Goal: Check status: Check status

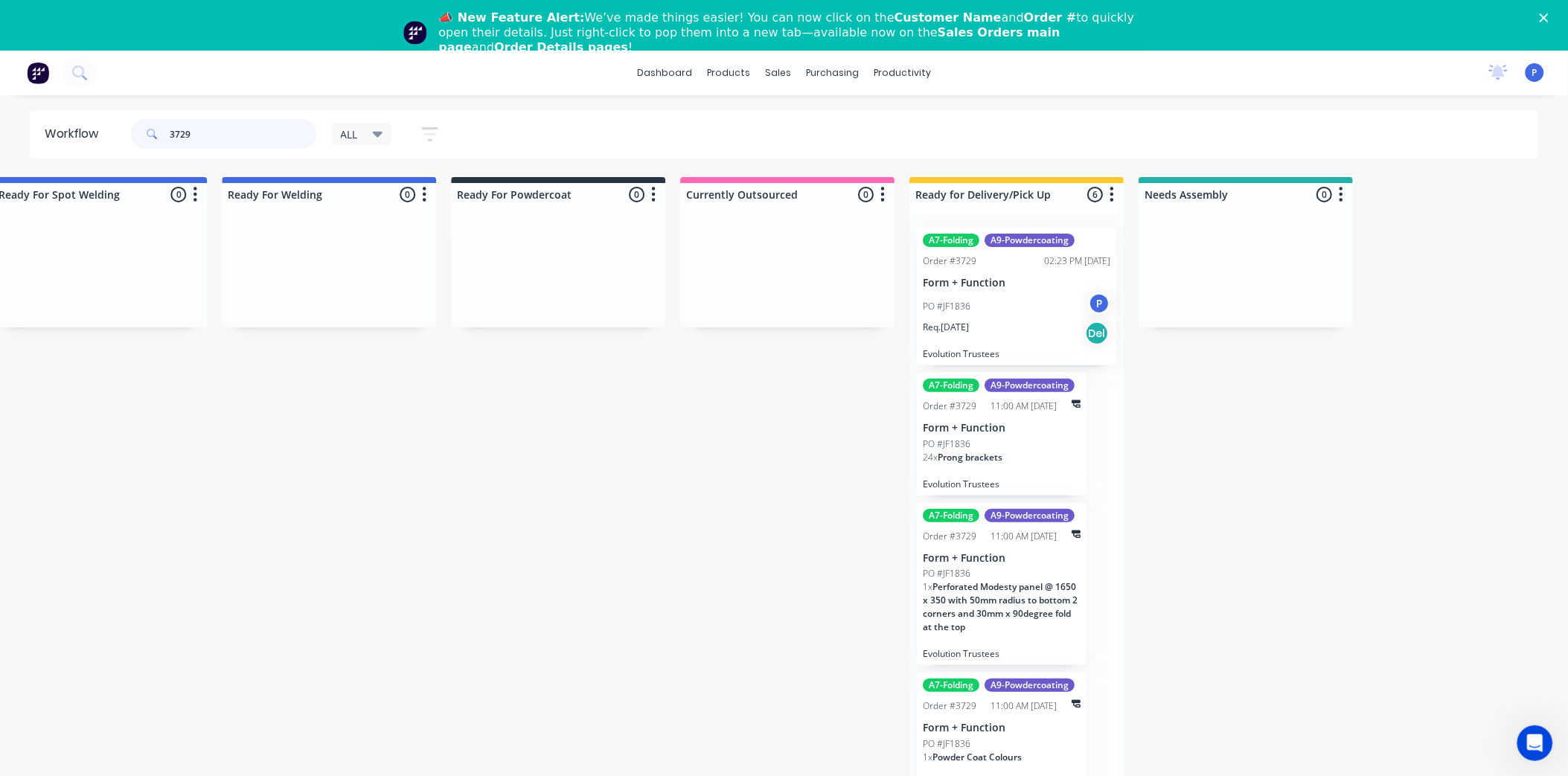
click at [216, 134] on input "3729" at bounding box center [243, 134] width 147 height 30
type input "3"
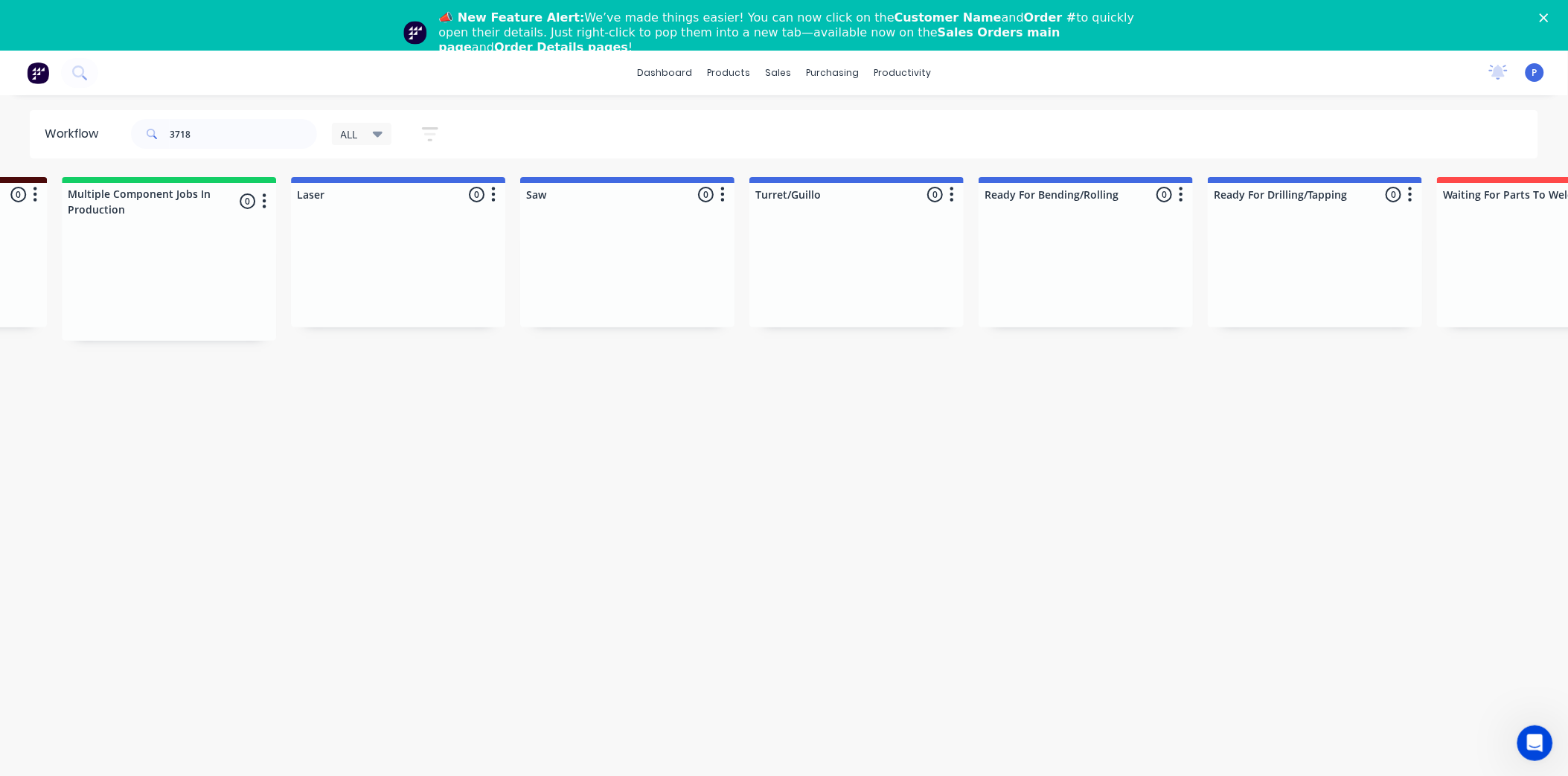
drag, startPoint x: 412, startPoint y: 641, endPoint x: 544, endPoint y: 592, distance: 140.8
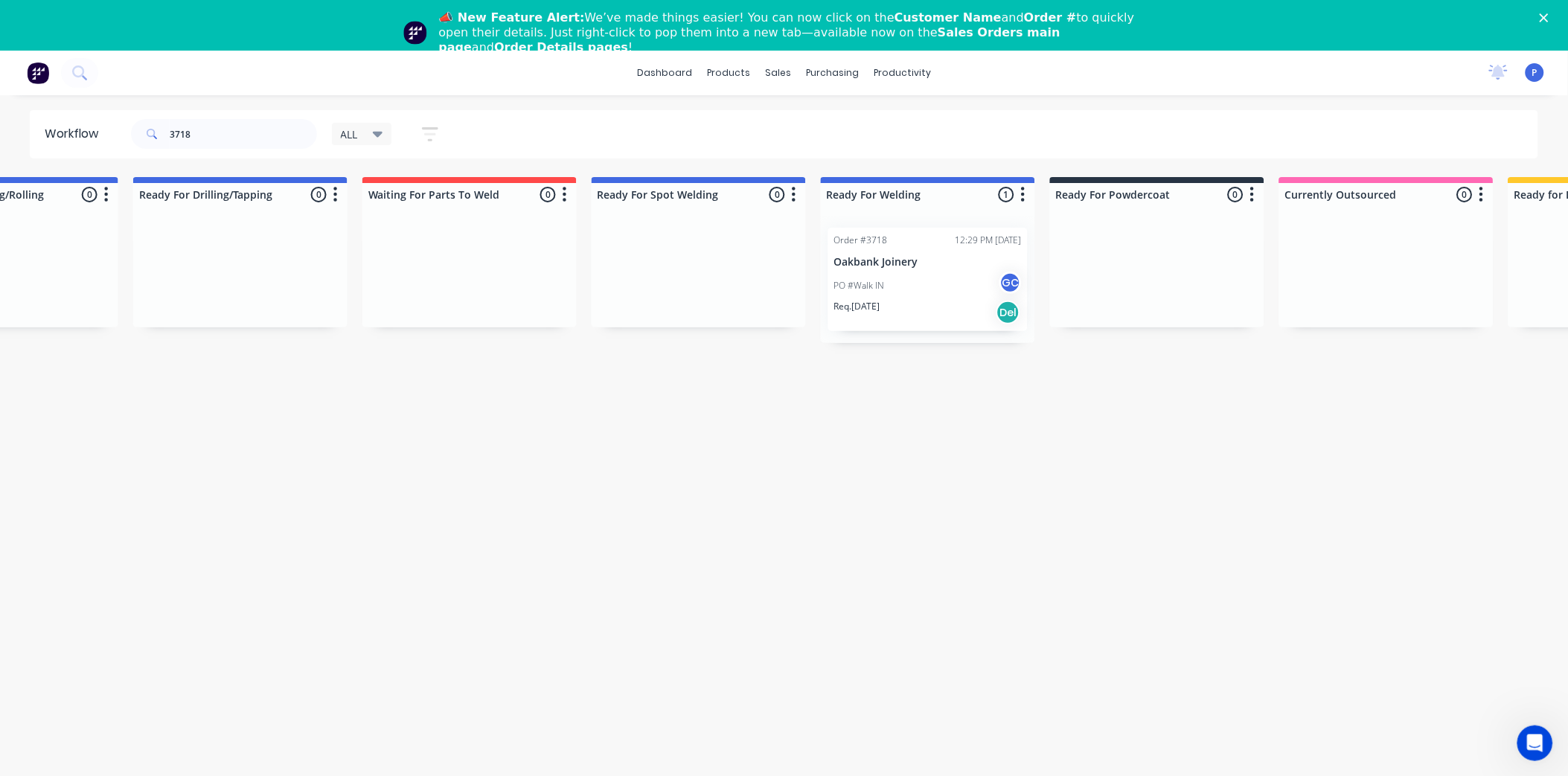
drag, startPoint x: 778, startPoint y: 565, endPoint x: 848, endPoint y: 560, distance: 70.2
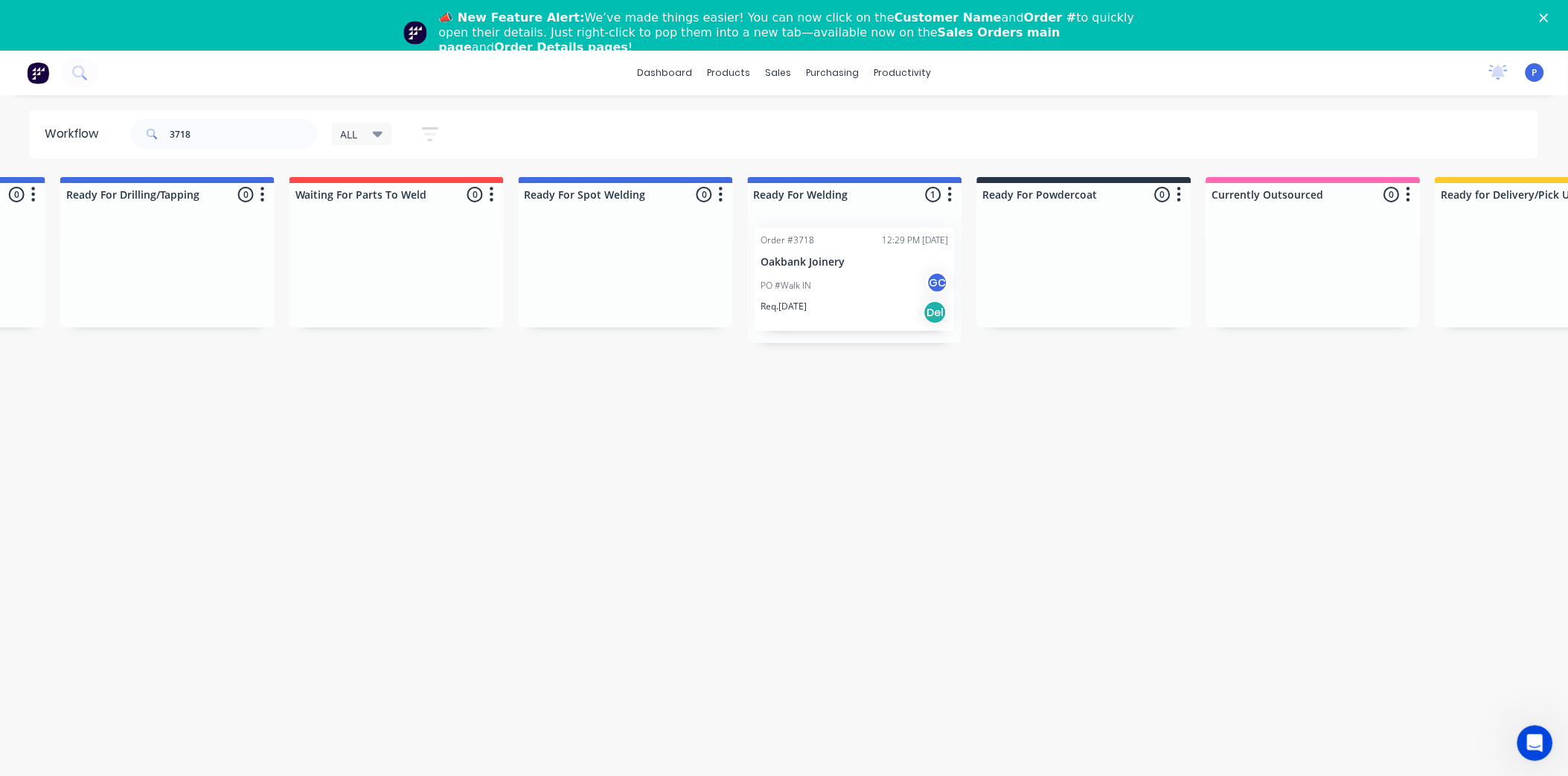
click at [828, 300] on div "Req. [DATE] Del" at bounding box center [854, 312] width 187 height 25
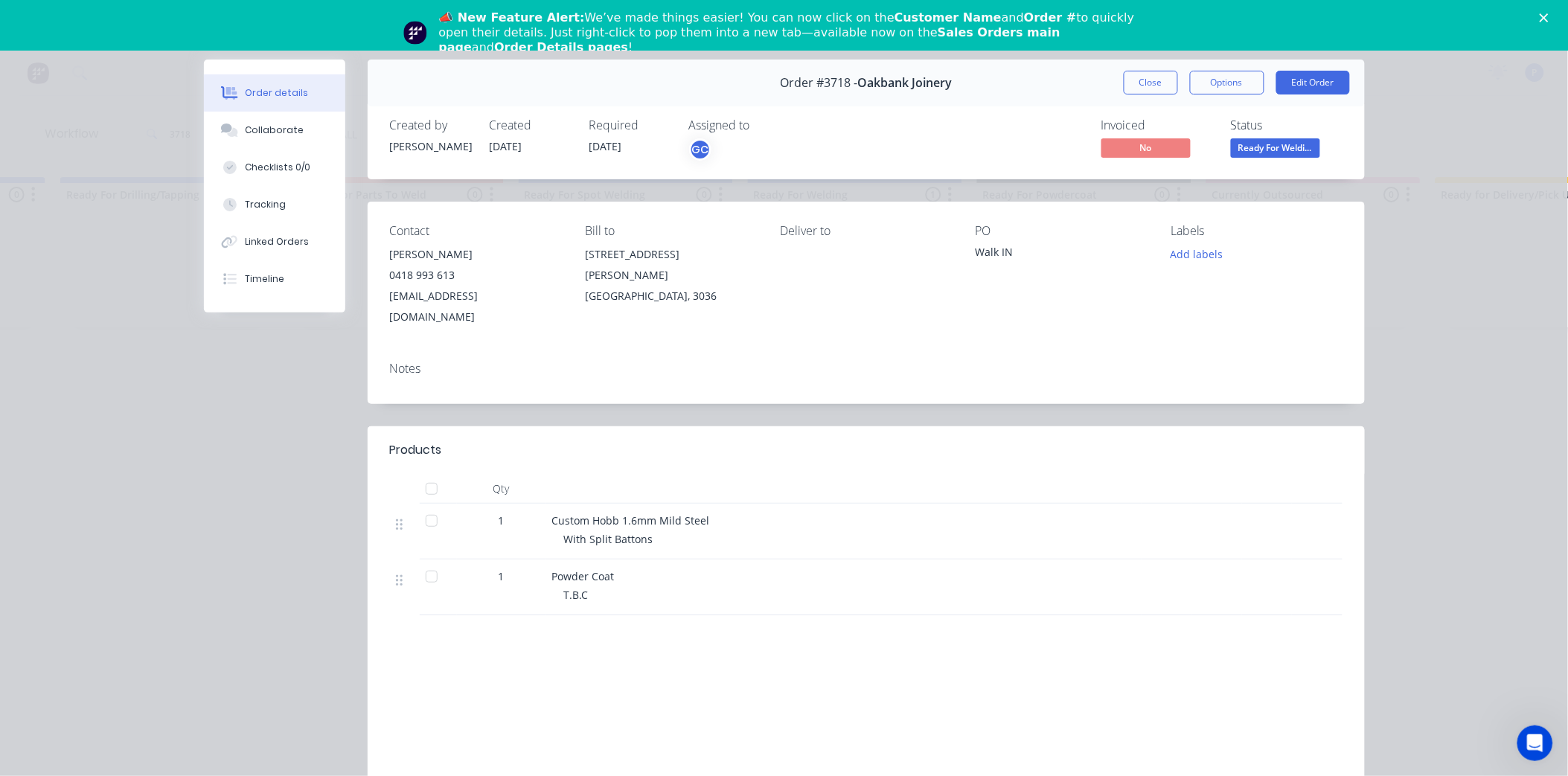
click at [428, 506] on div at bounding box center [431, 520] width 30 height 30
click at [420, 561] on div at bounding box center [431, 576] width 30 height 30
click at [263, 209] on div "Tracking" at bounding box center [265, 204] width 41 height 13
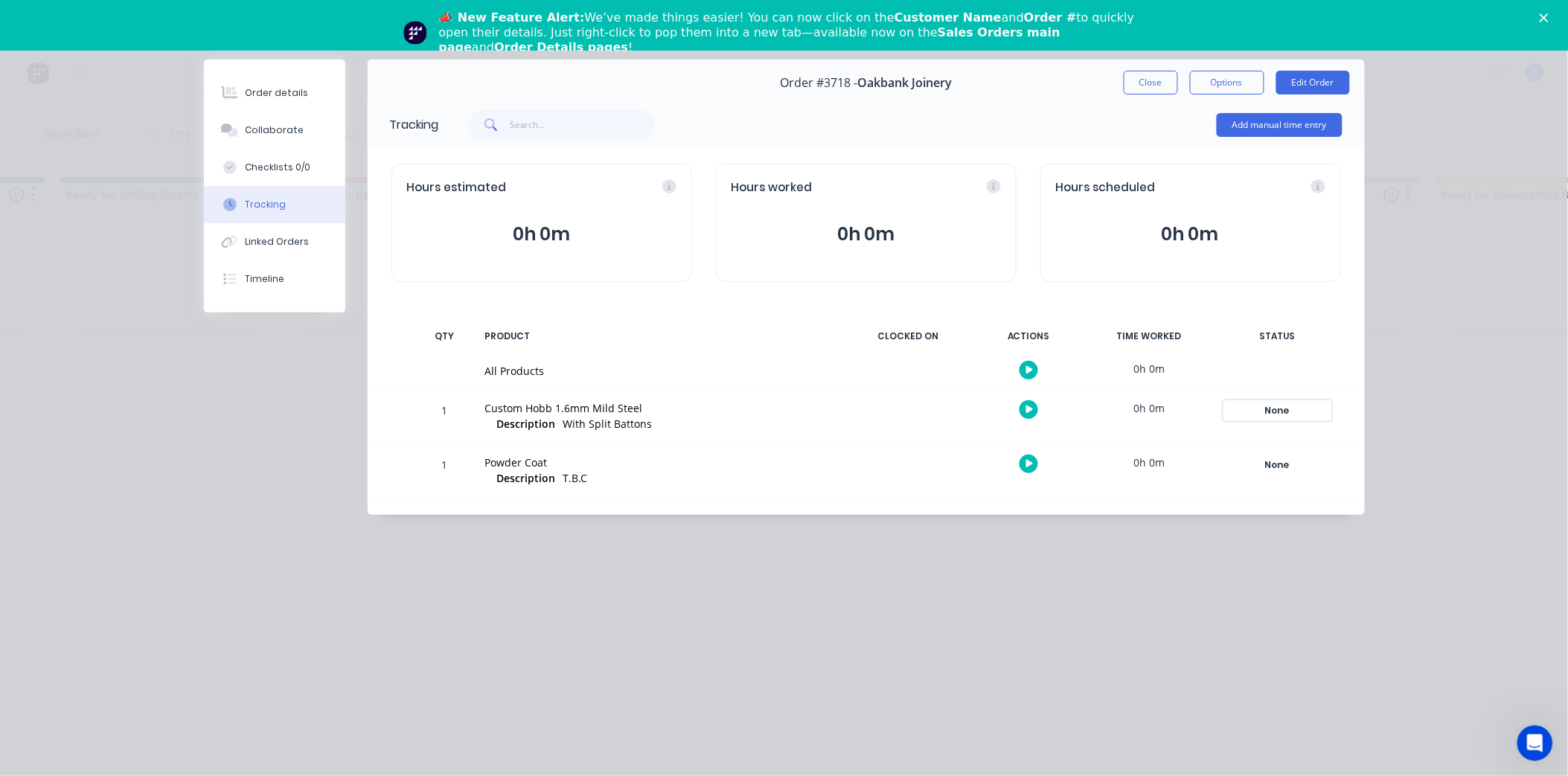
click at [1280, 409] on div "None" at bounding box center [1277, 410] width 107 height 19
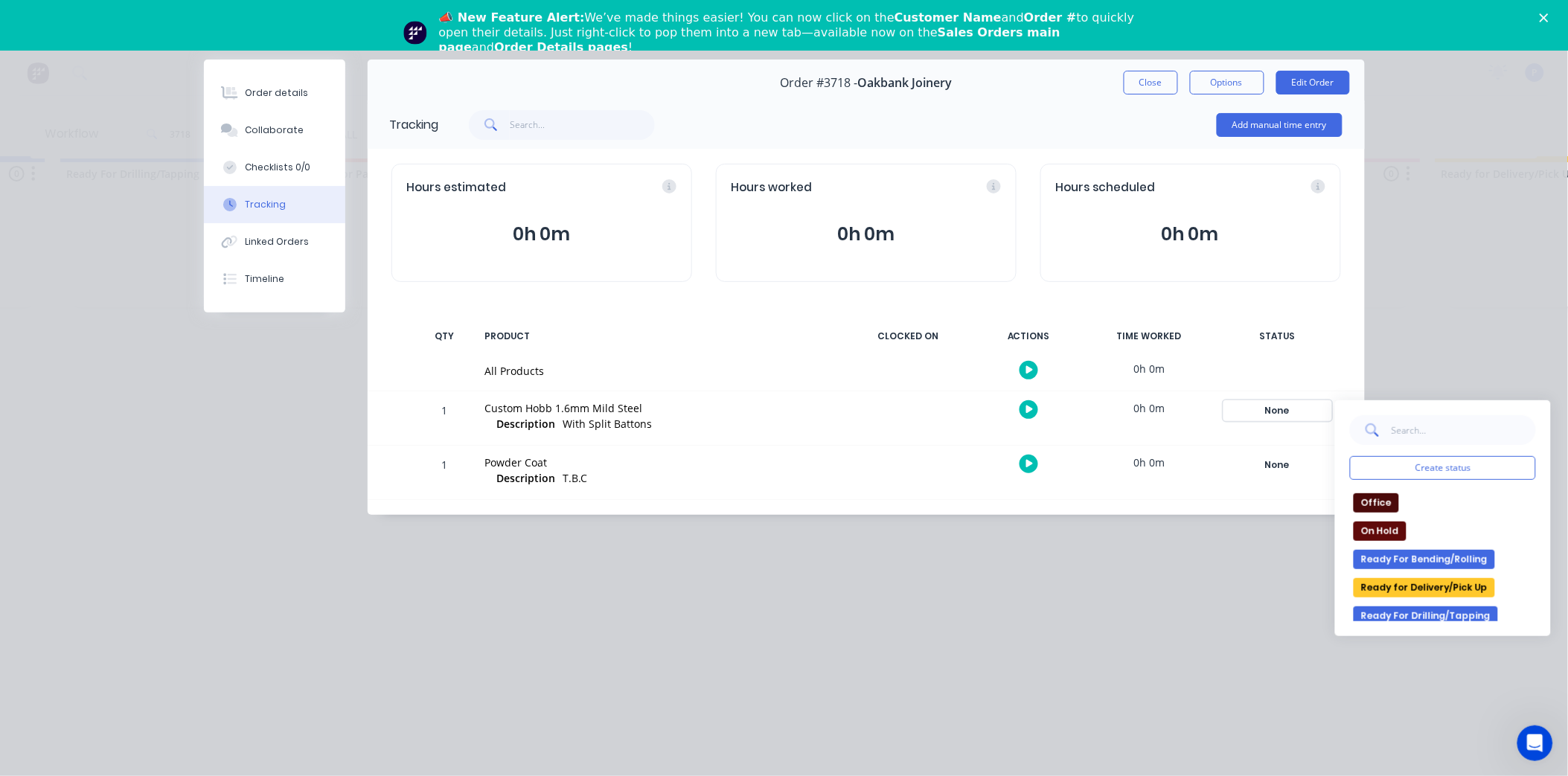
scroll to position [206, 0]
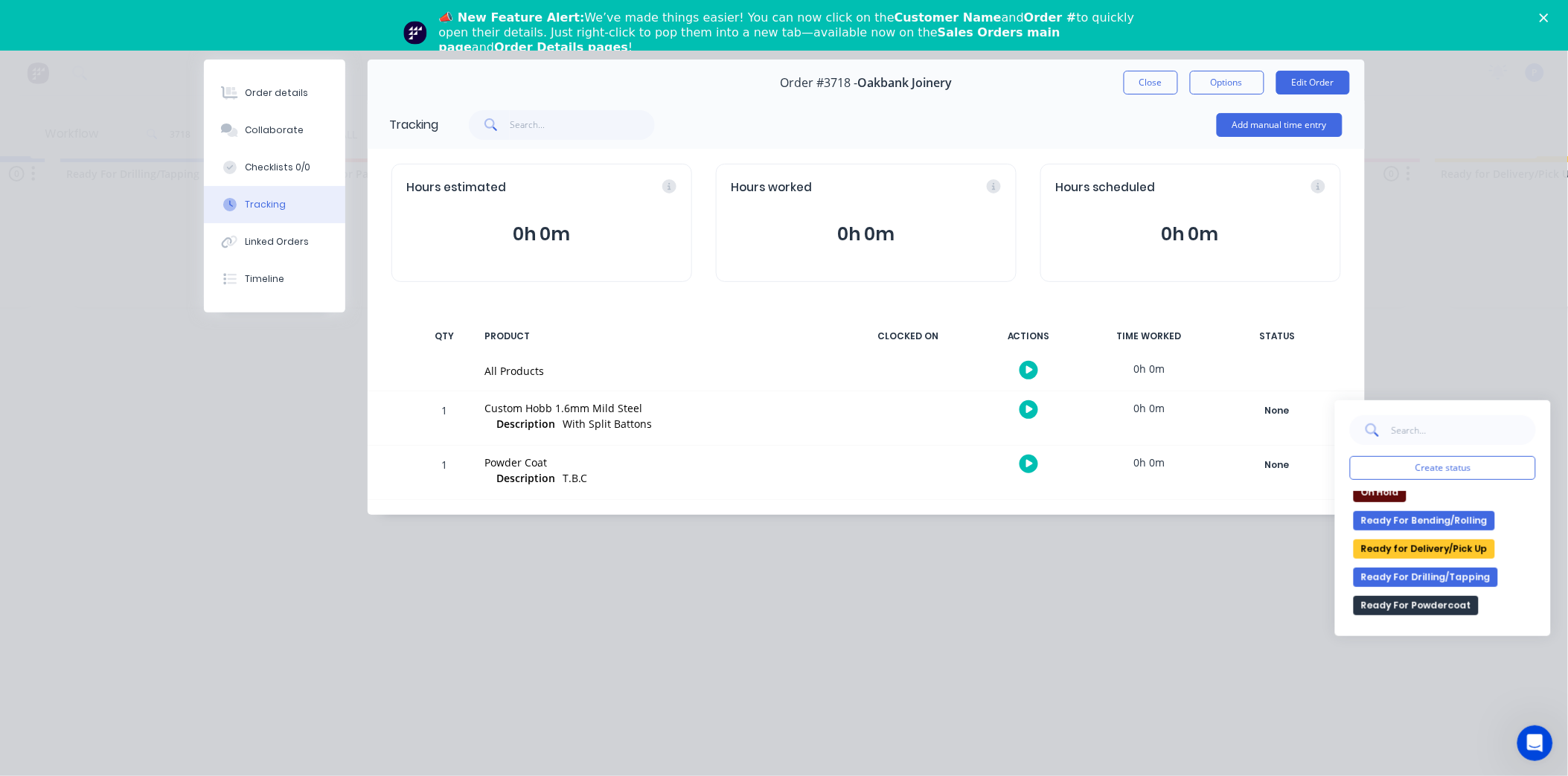
click at [1419, 550] on button "Ready for Delivery/Pick Up" at bounding box center [1424, 548] width 142 height 19
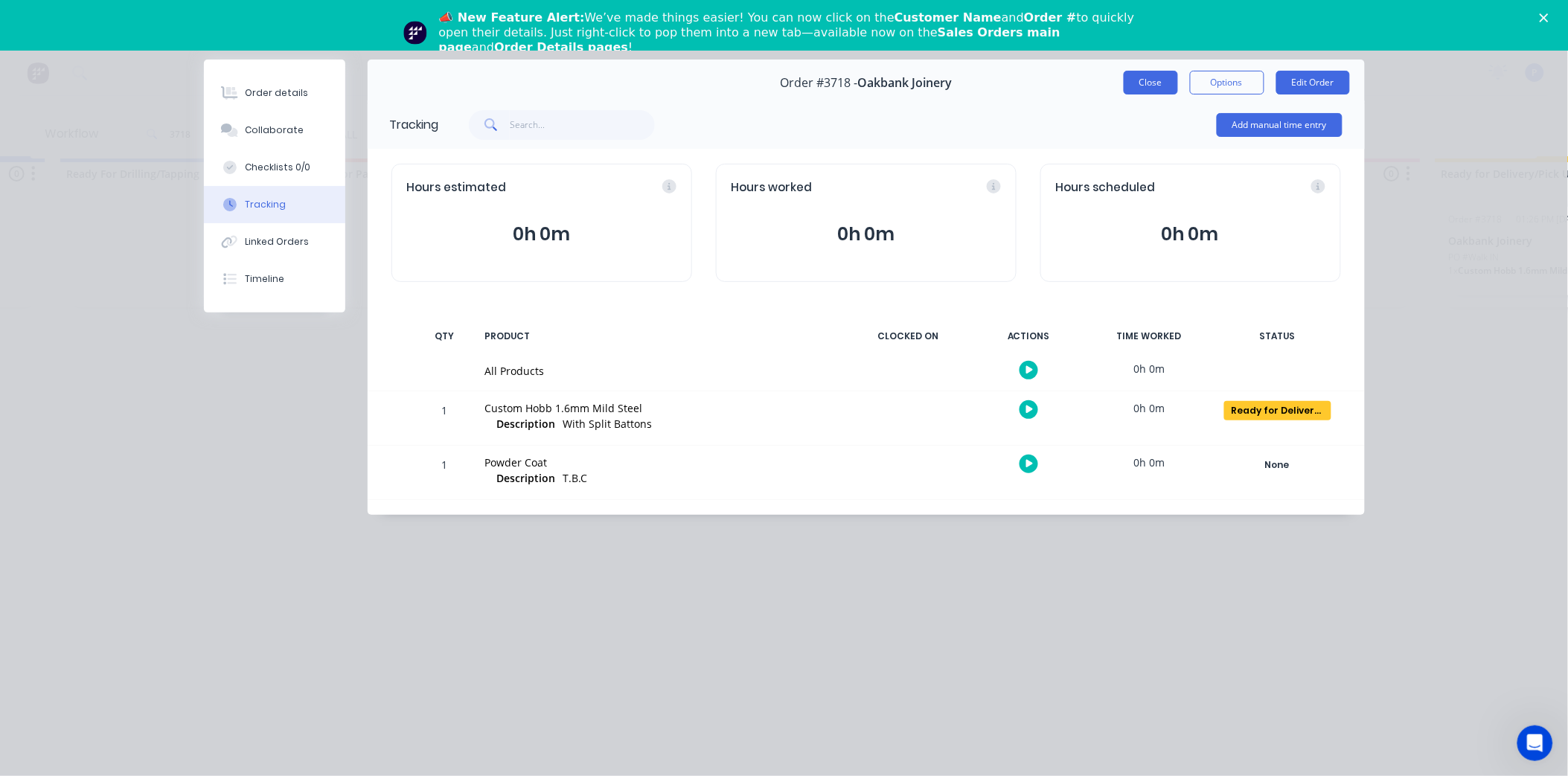
click at [1152, 76] on button "Close" at bounding box center [1151, 82] width 55 height 24
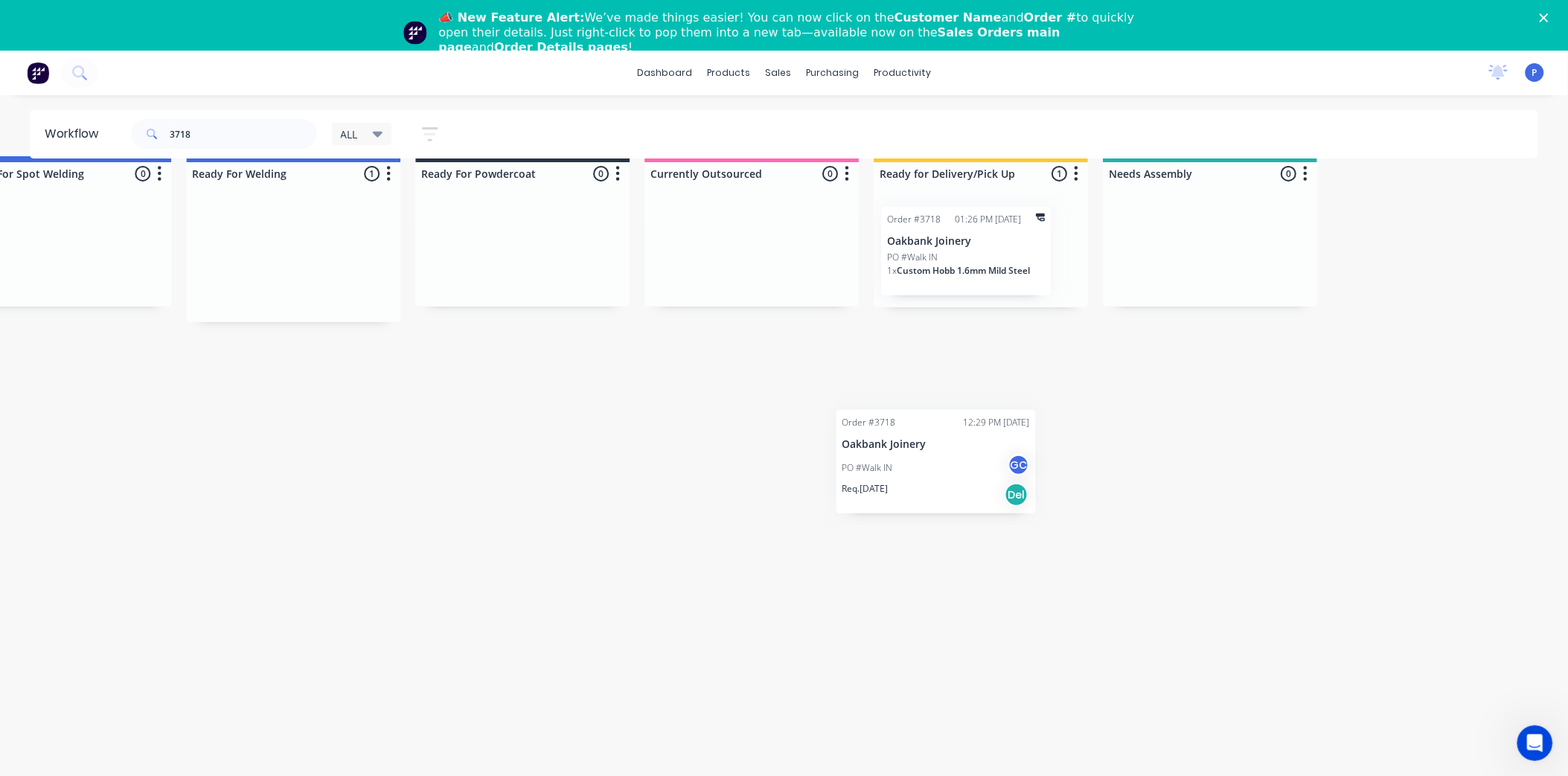
scroll to position [33, 3287]
drag, startPoint x: 832, startPoint y: 243, endPoint x: 972, endPoint y: 251, distance: 140.2
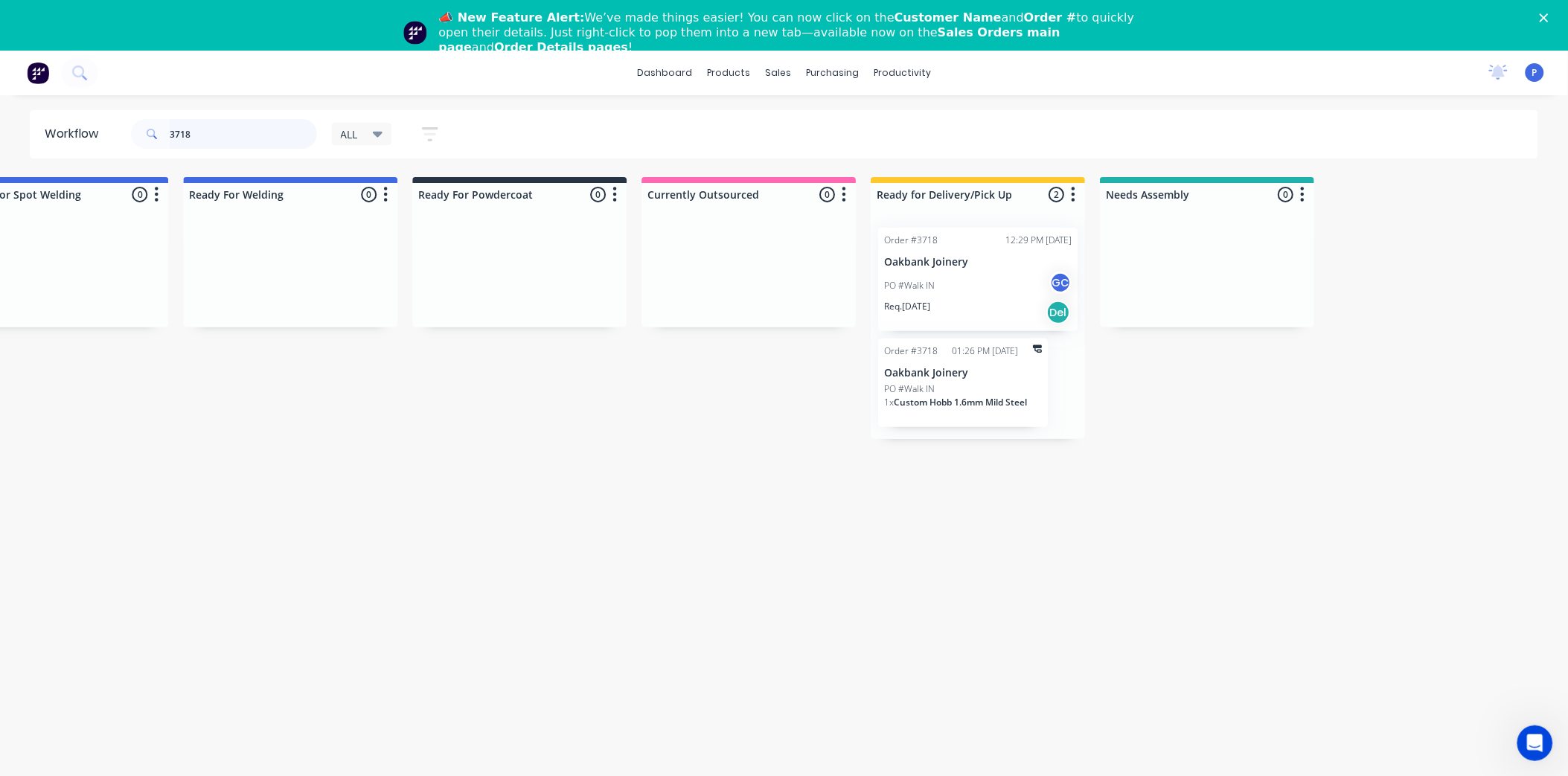
click at [257, 129] on input "3718" at bounding box center [243, 134] width 147 height 30
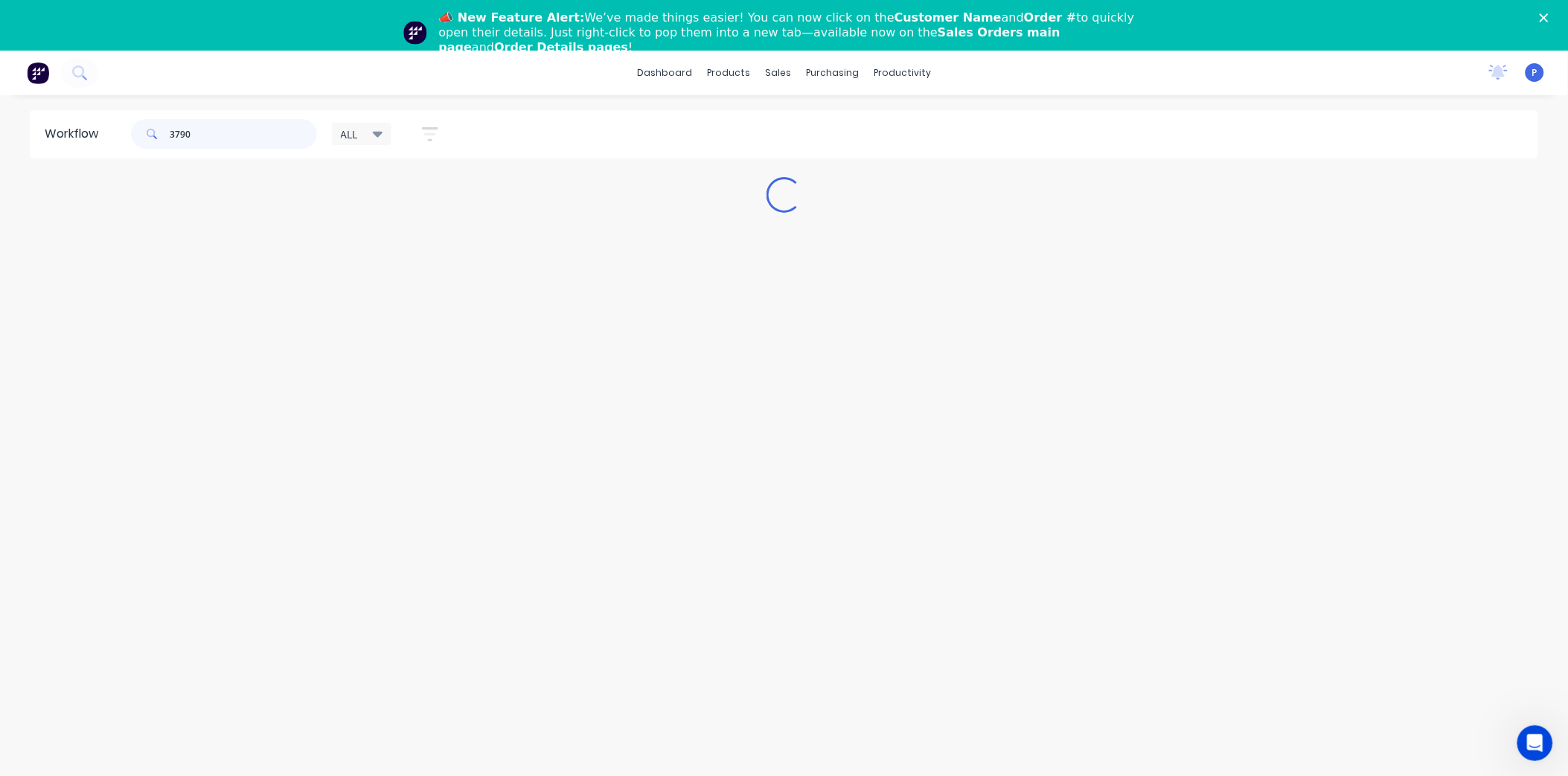
scroll to position [0, 0]
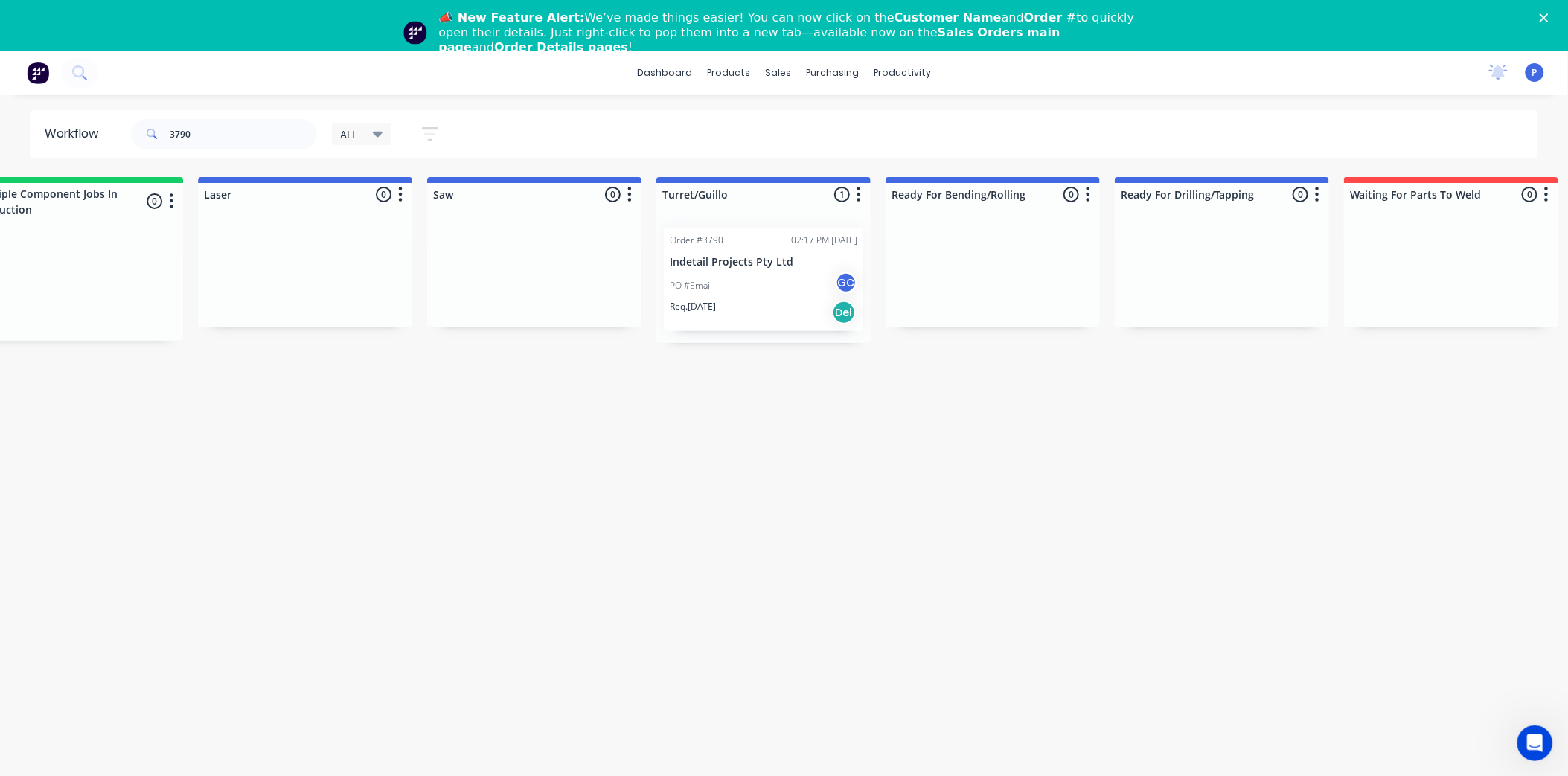
drag, startPoint x: 715, startPoint y: 359, endPoint x: 826, endPoint y: 350, distance: 111.4
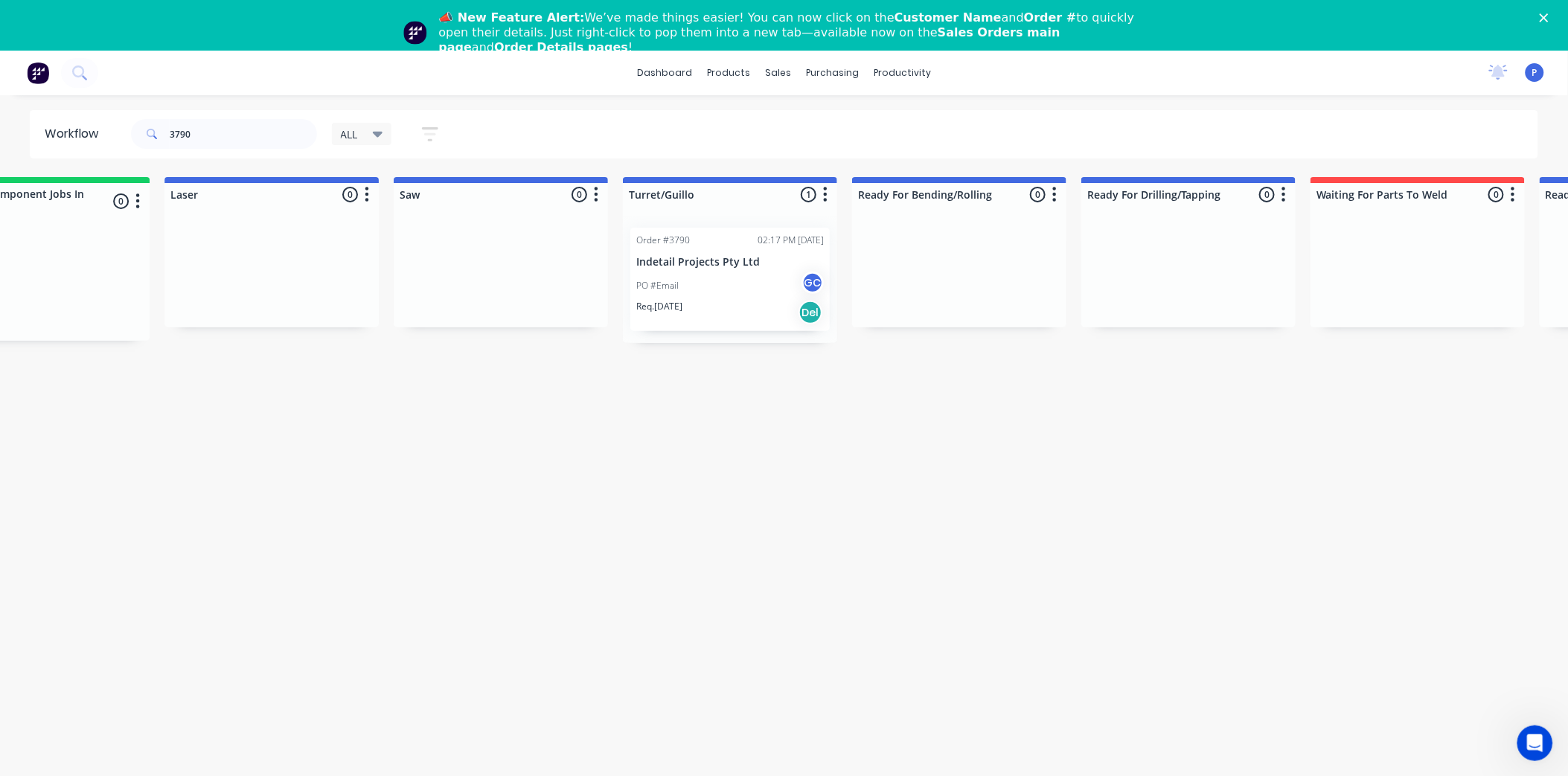
click at [730, 303] on div "Req. [DATE] Del" at bounding box center [729, 312] width 187 height 25
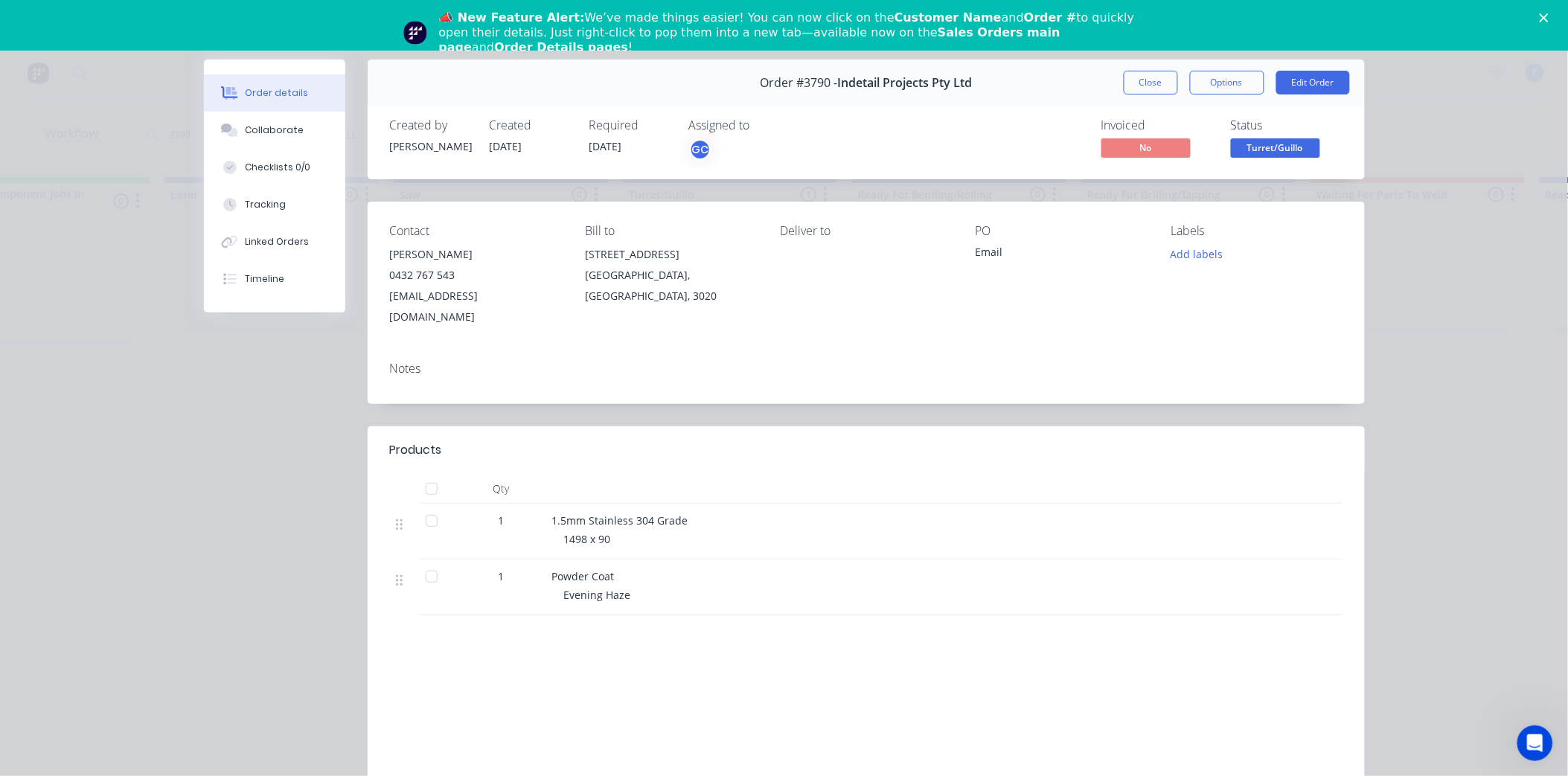
click at [417, 473] on div at bounding box center [431, 488] width 30 height 30
click at [262, 203] on div "Tracking" at bounding box center [265, 204] width 41 height 13
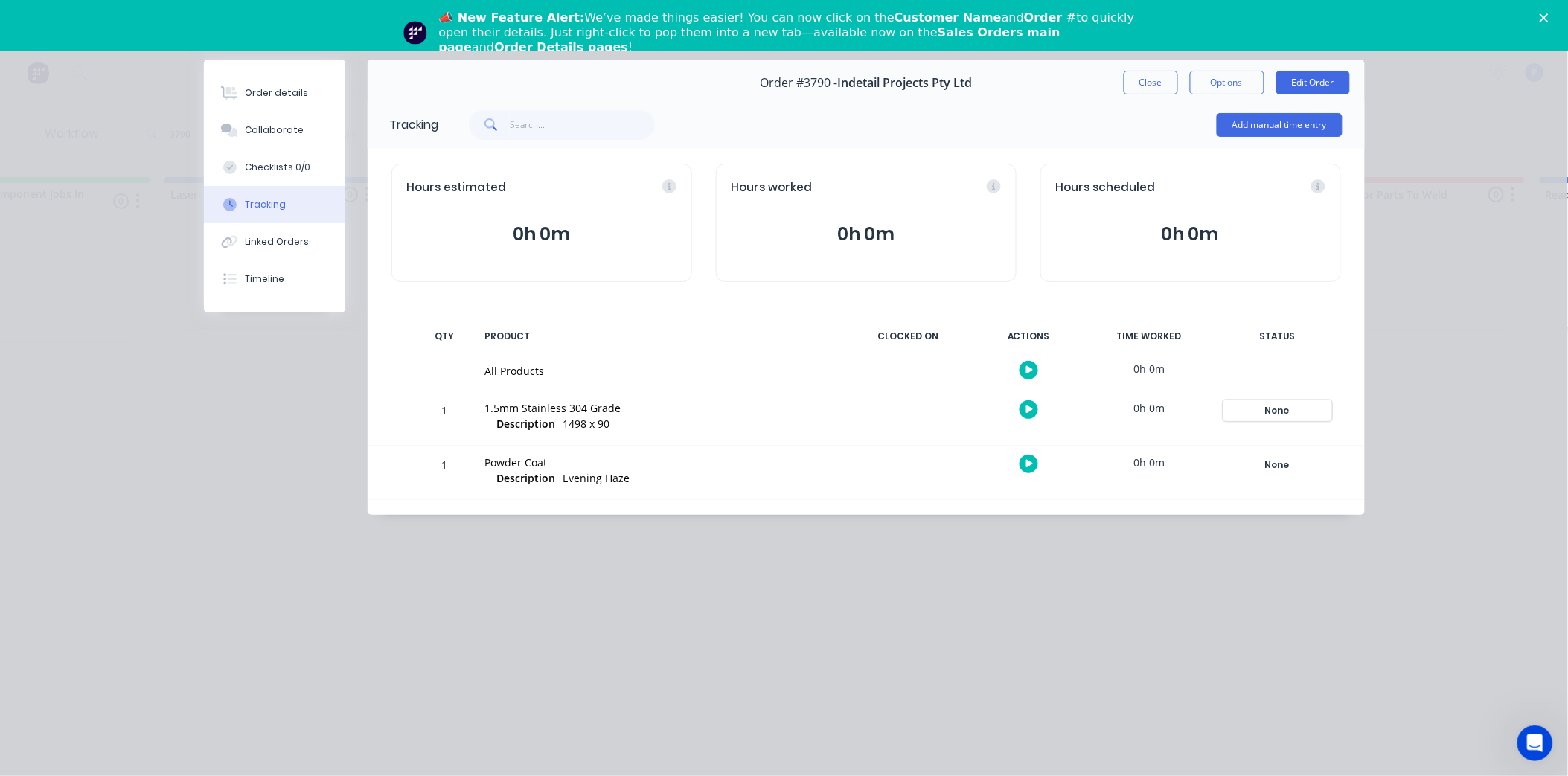
click at [1292, 410] on div "None" at bounding box center [1277, 410] width 107 height 19
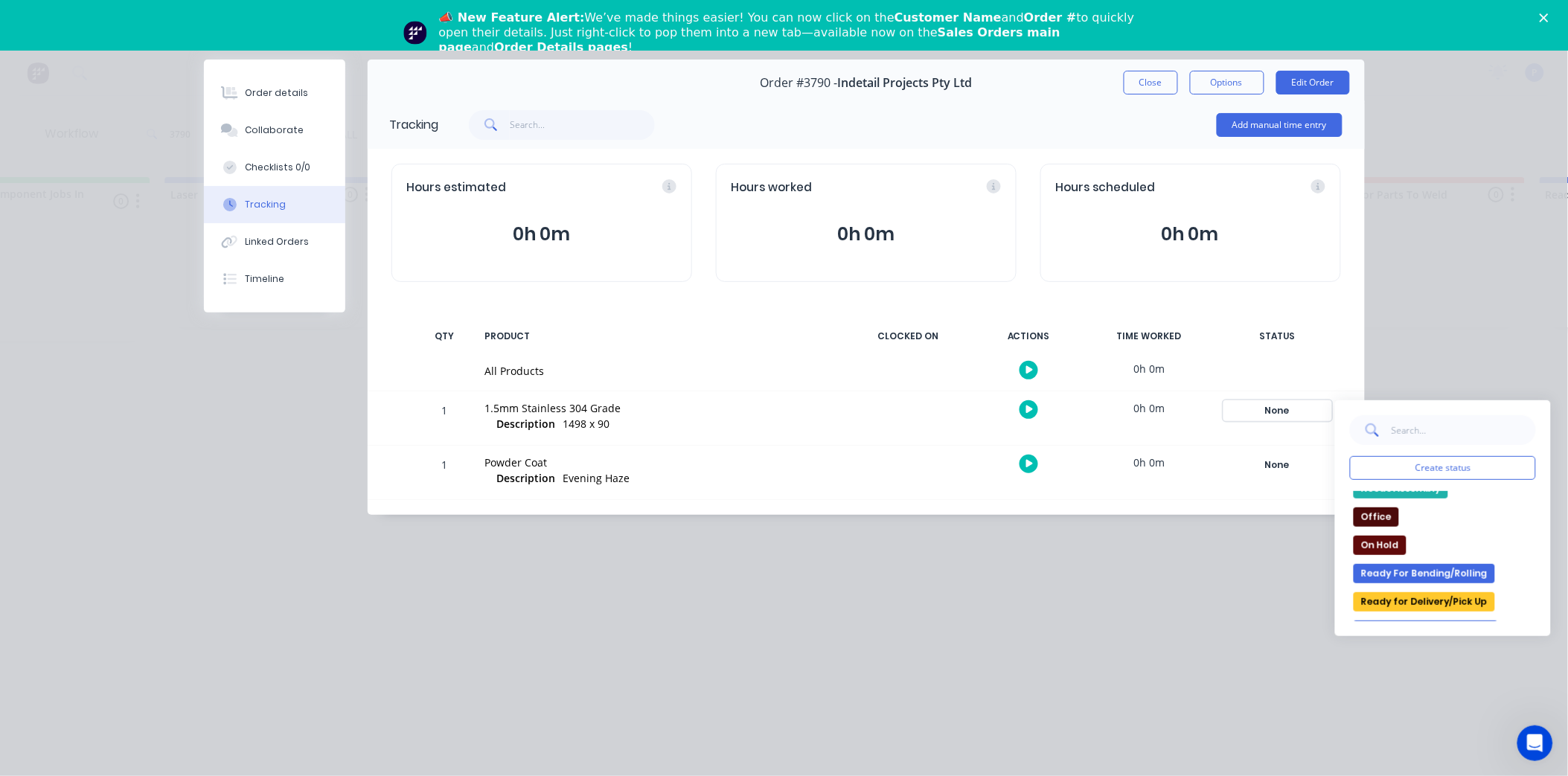
scroll to position [165, 0]
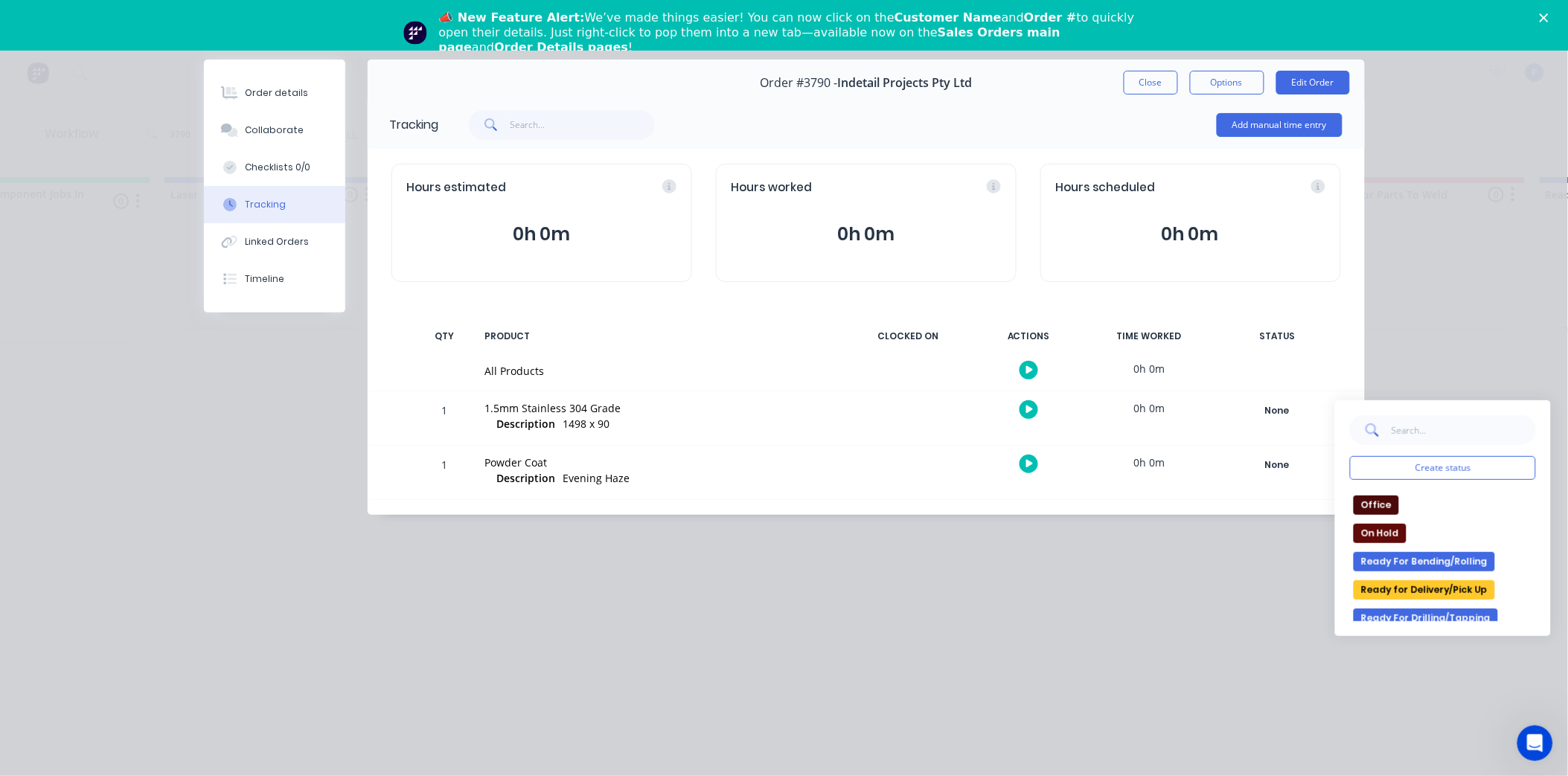
click at [1427, 586] on button "Ready for Delivery/Pick Up" at bounding box center [1424, 590] width 142 height 19
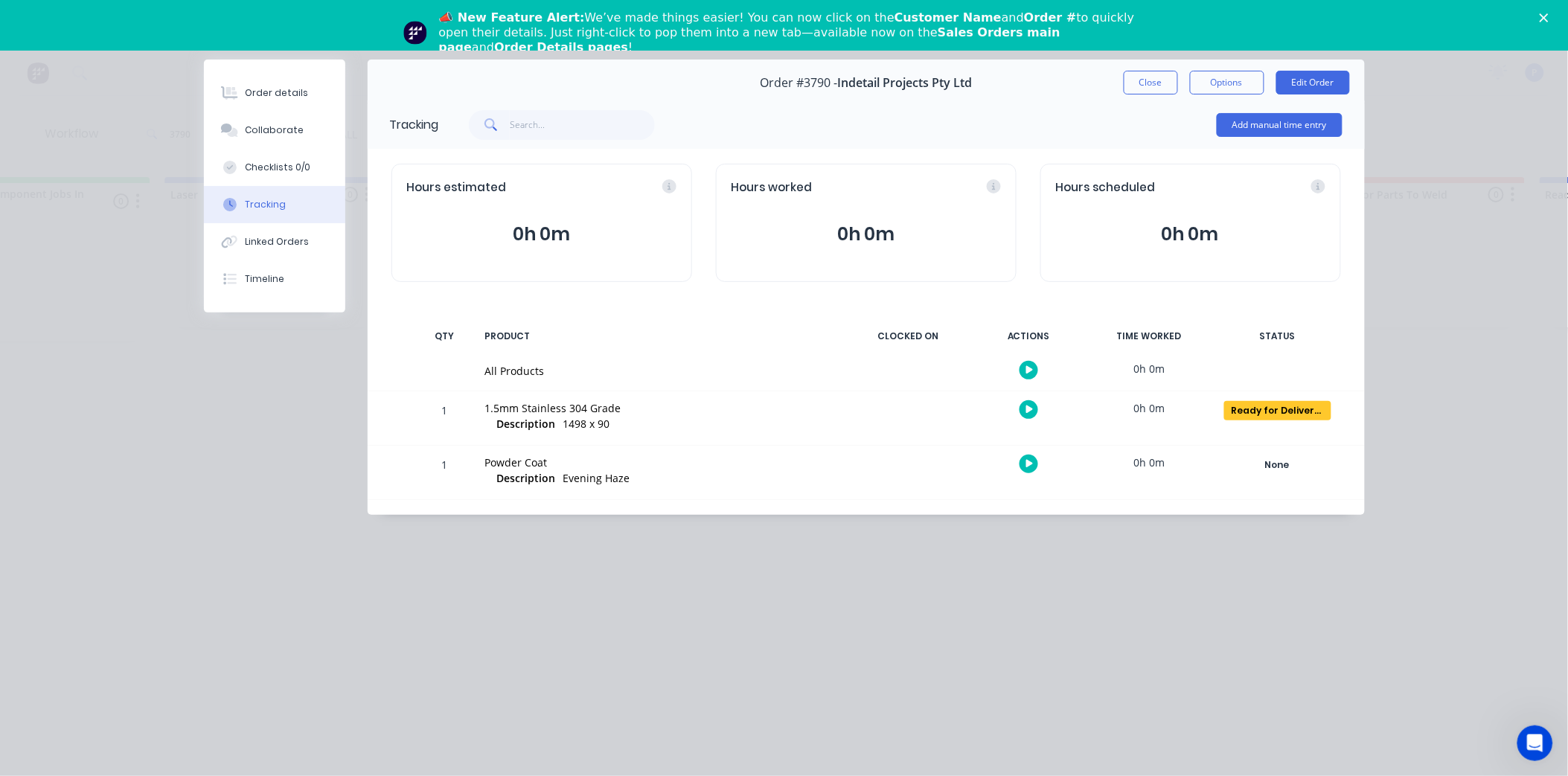
drag, startPoint x: 1162, startPoint y: 80, endPoint x: 1105, endPoint y: 121, distance: 70.2
click at [1161, 80] on button "Close" at bounding box center [1151, 82] width 55 height 24
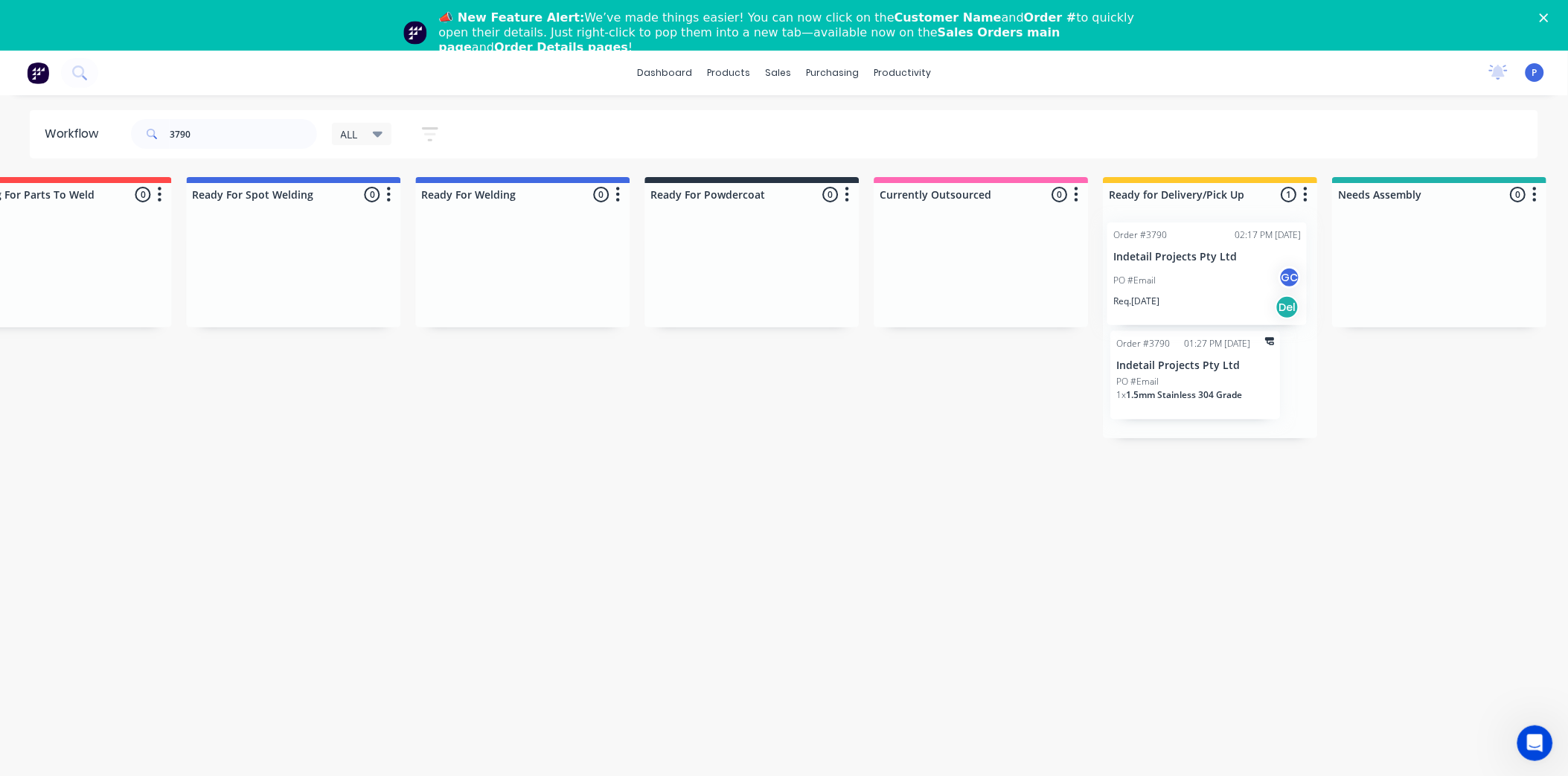
drag, startPoint x: 719, startPoint y: 265, endPoint x: 1208, endPoint y: 260, distance: 489.0
click at [246, 139] on input "3790" at bounding box center [243, 134] width 147 height 30
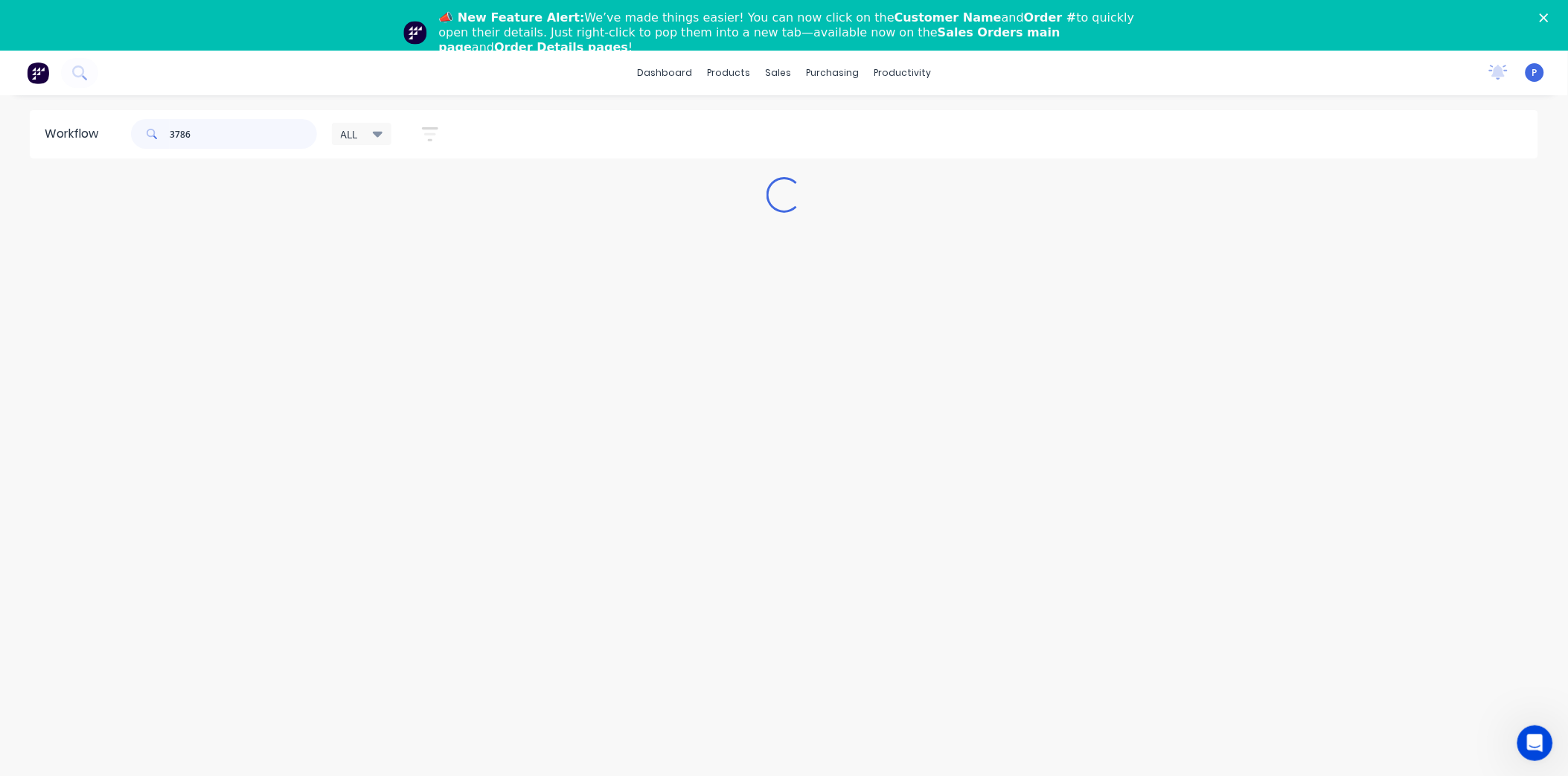
scroll to position [0, 0]
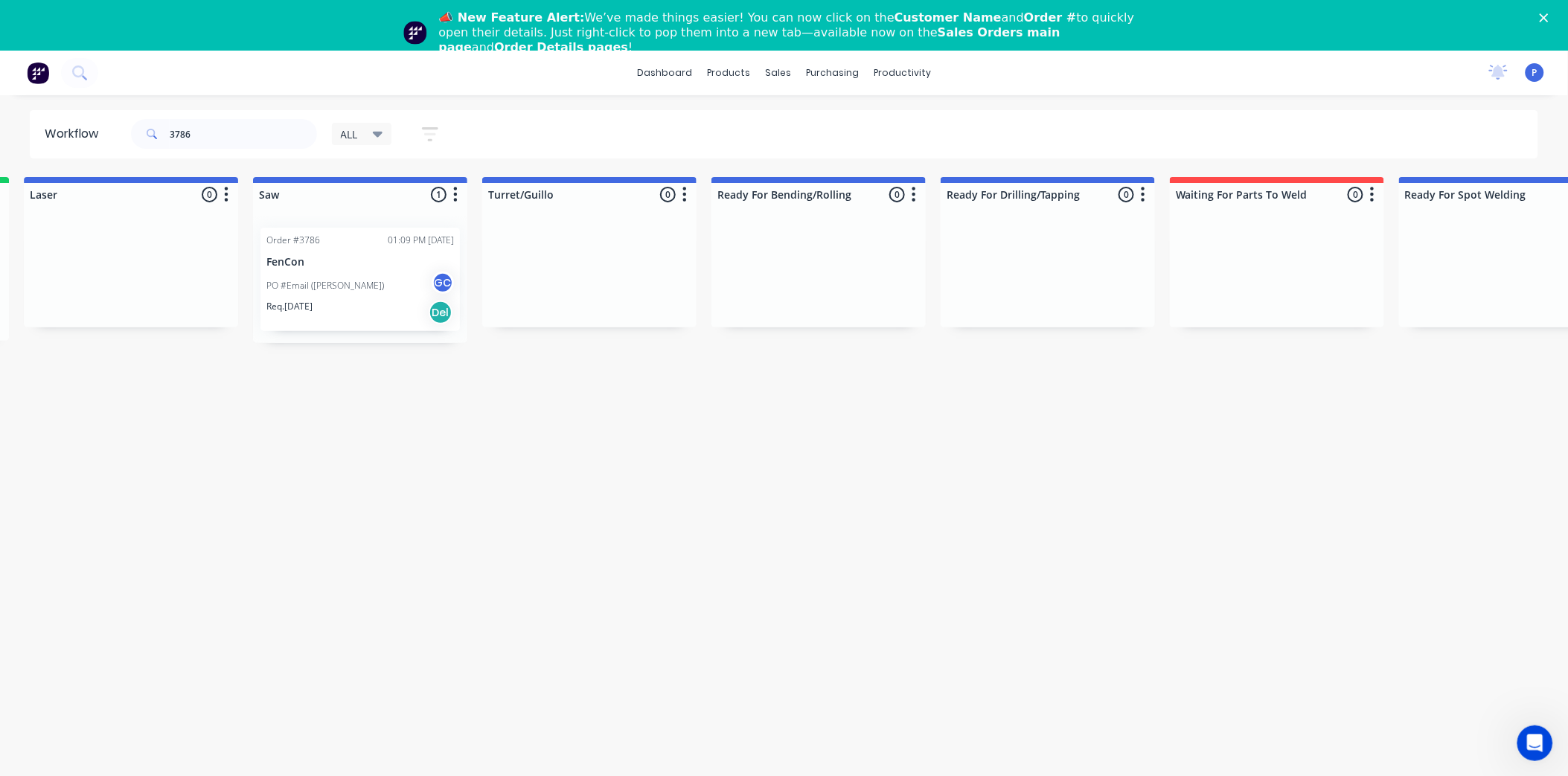
drag, startPoint x: 733, startPoint y: 411, endPoint x: 849, endPoint y: 407, distance: 116.1
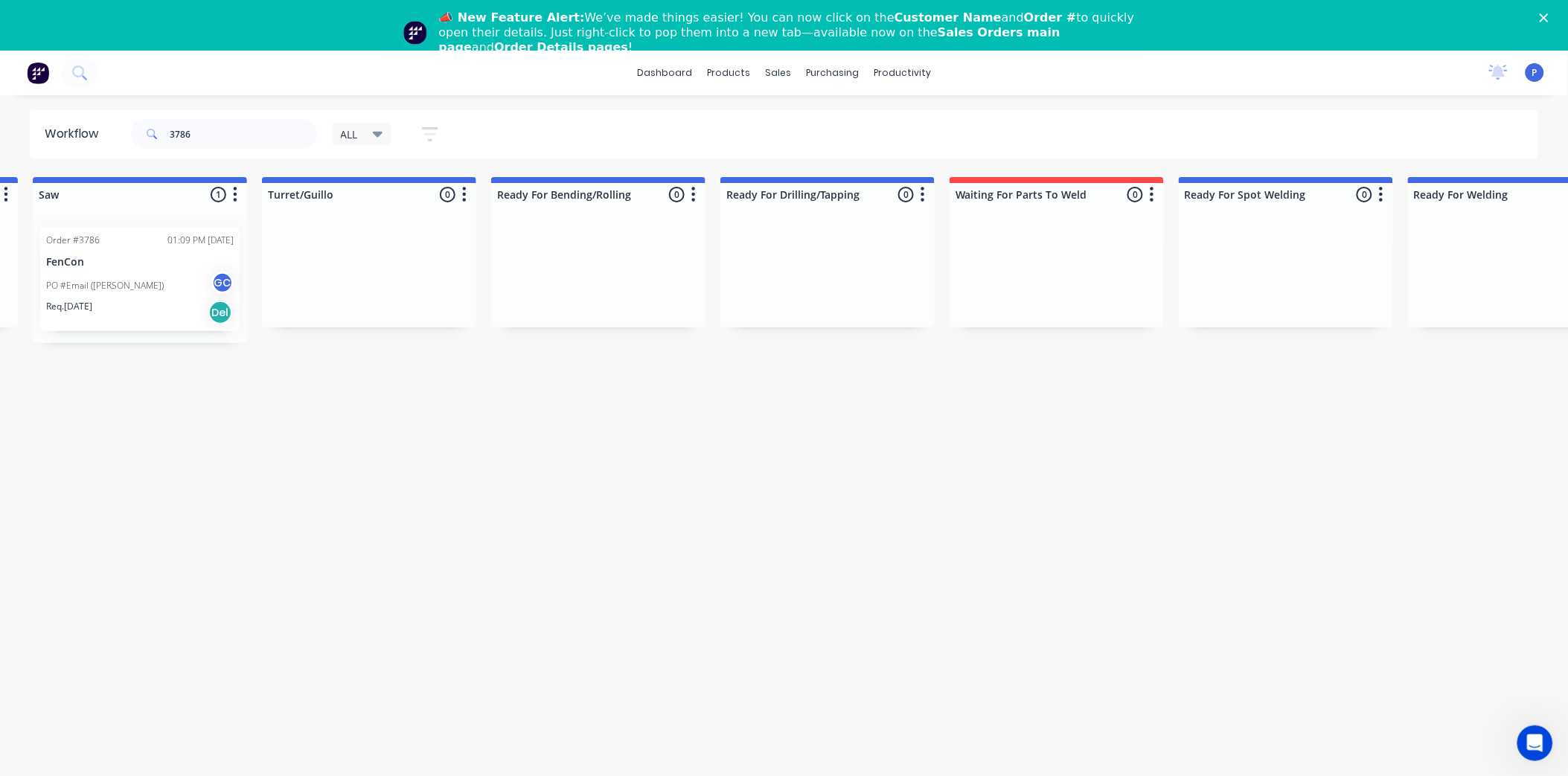
click at [159, 309] on div "Req. [DATE] Del" at bounding box center [139, 312] width 187 height 25
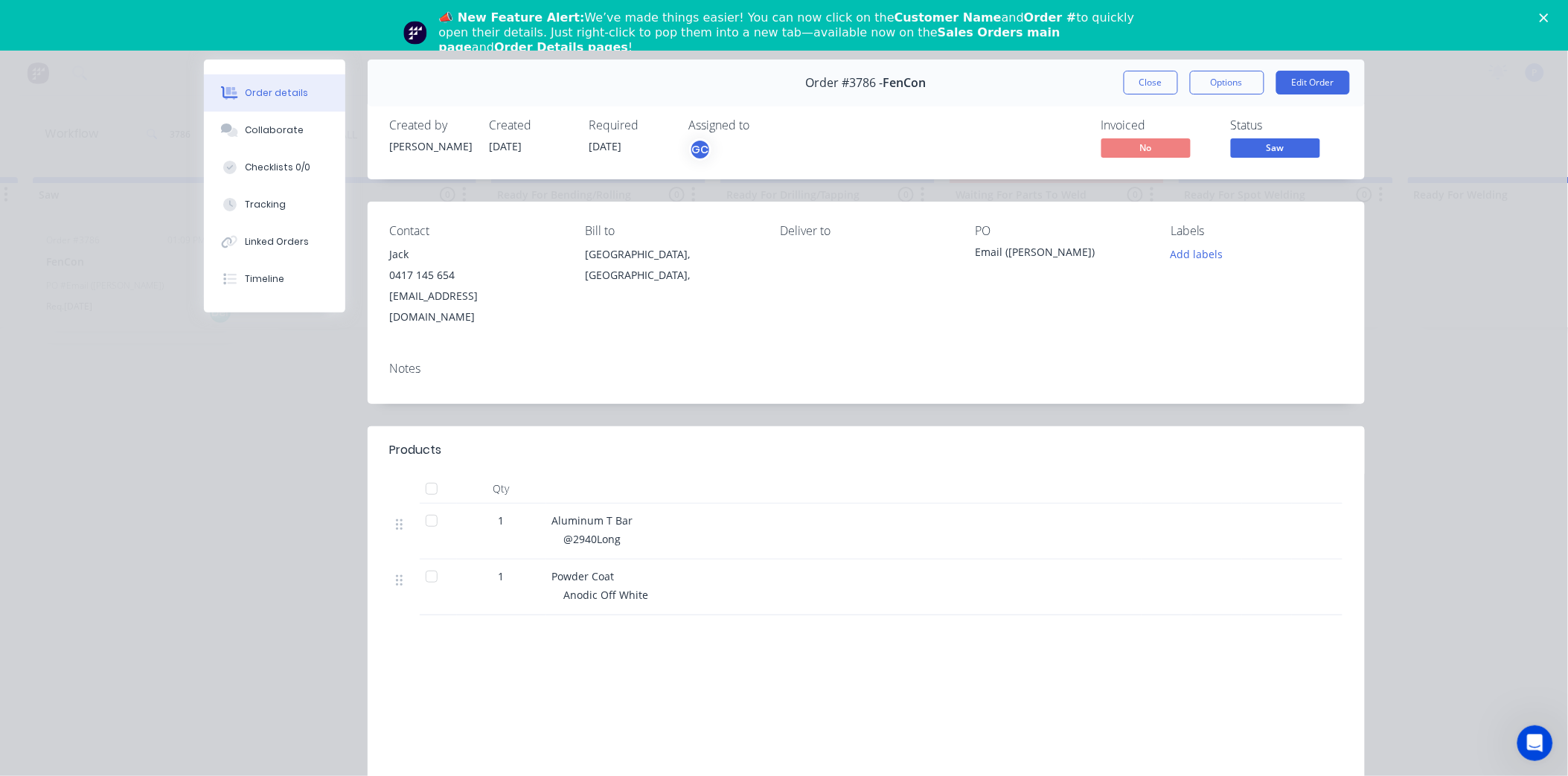
click at [424, 473] on div at bounding box center [431, 488] width 30 height 30
click at [246, 202] on div "Tracking" at bounding box center [265, 204] width 41 height 13
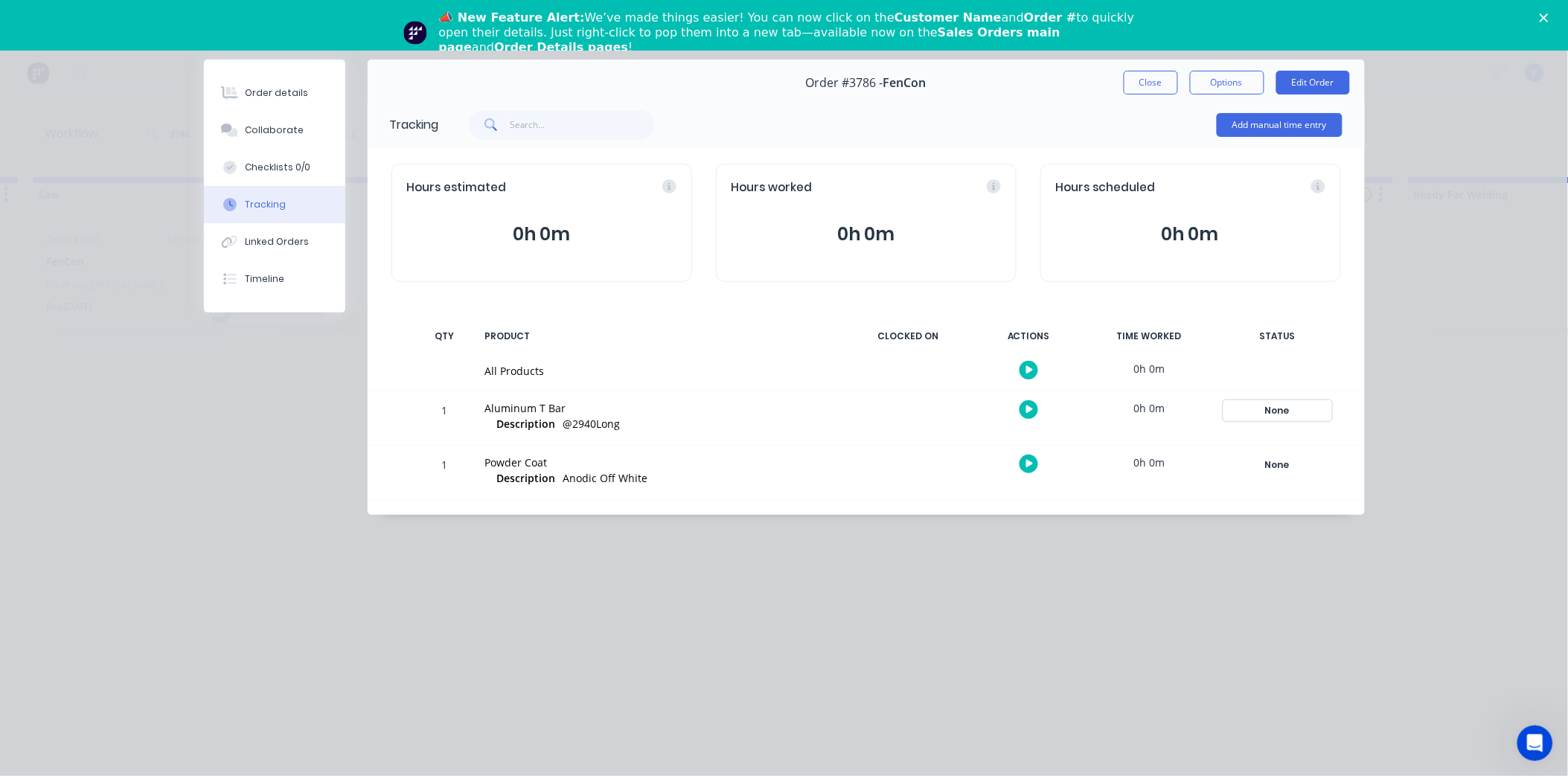
click at [1298, 406] on div "None" at bounding box center [1277, 410] width 107 height 19
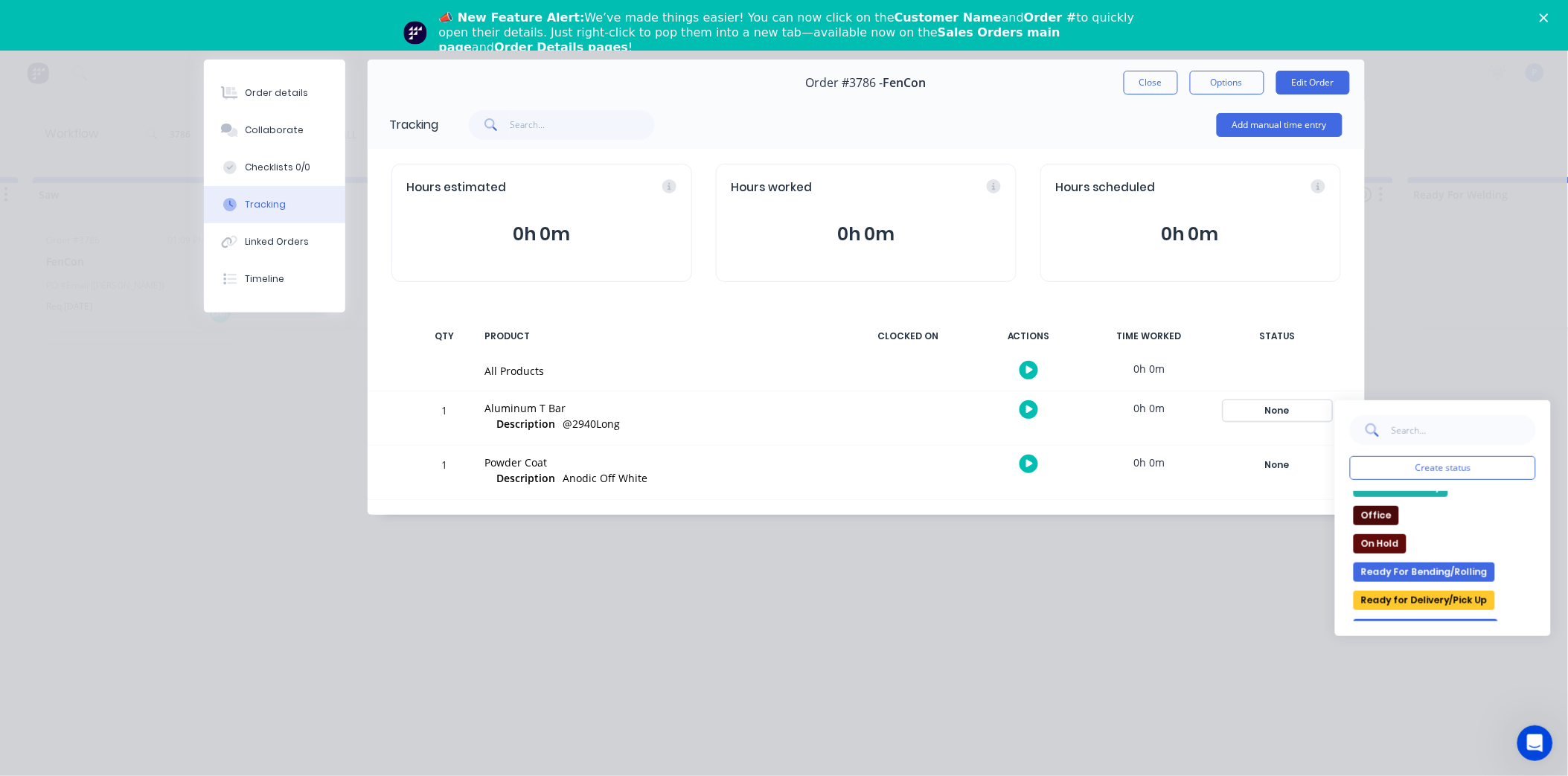
scroll to position [165, 0]
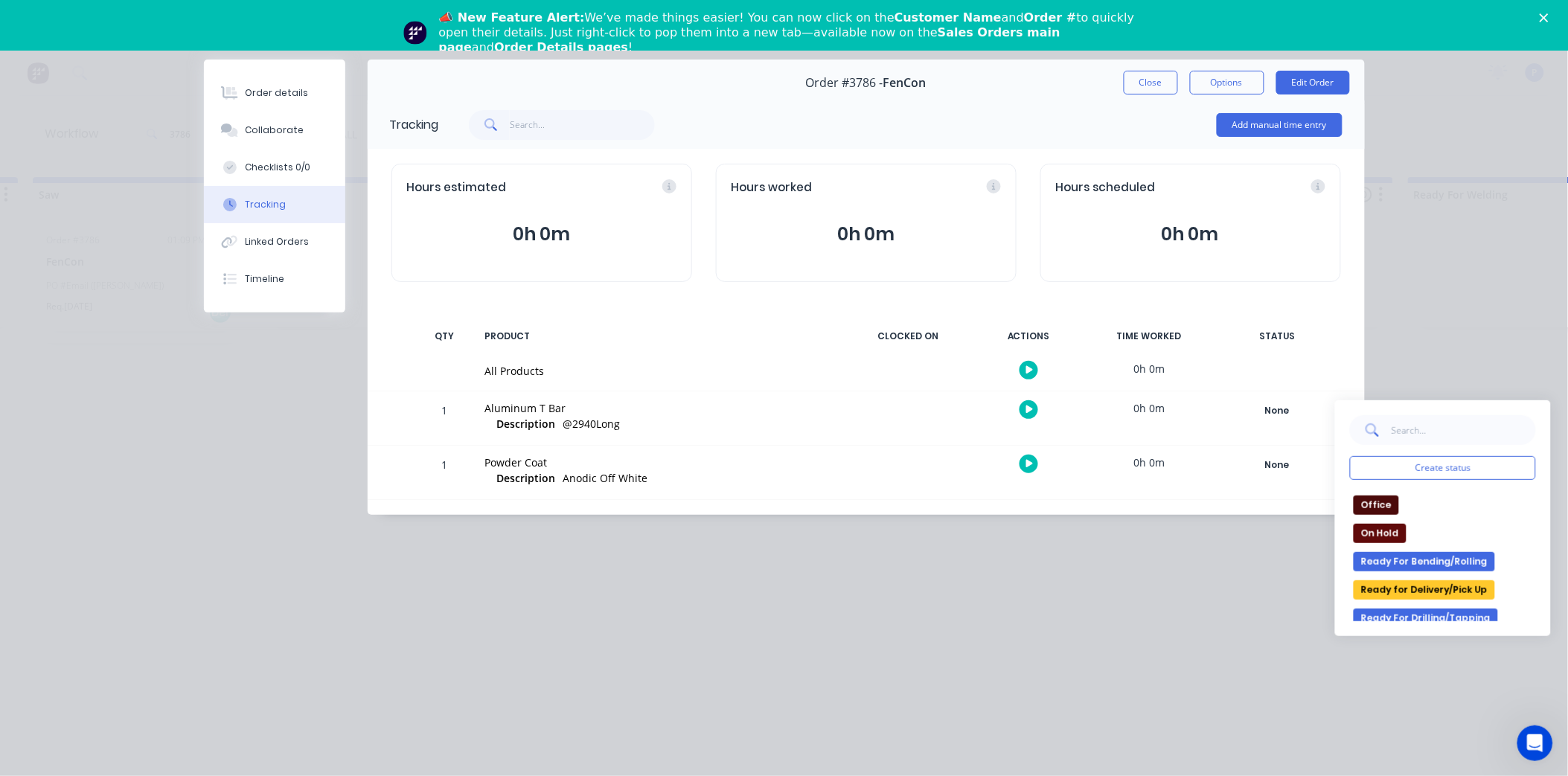
click at [1392, 585] on button "Ready for Delivery/Pick Up" at bounding box center [1424, 590] width 142 height 19
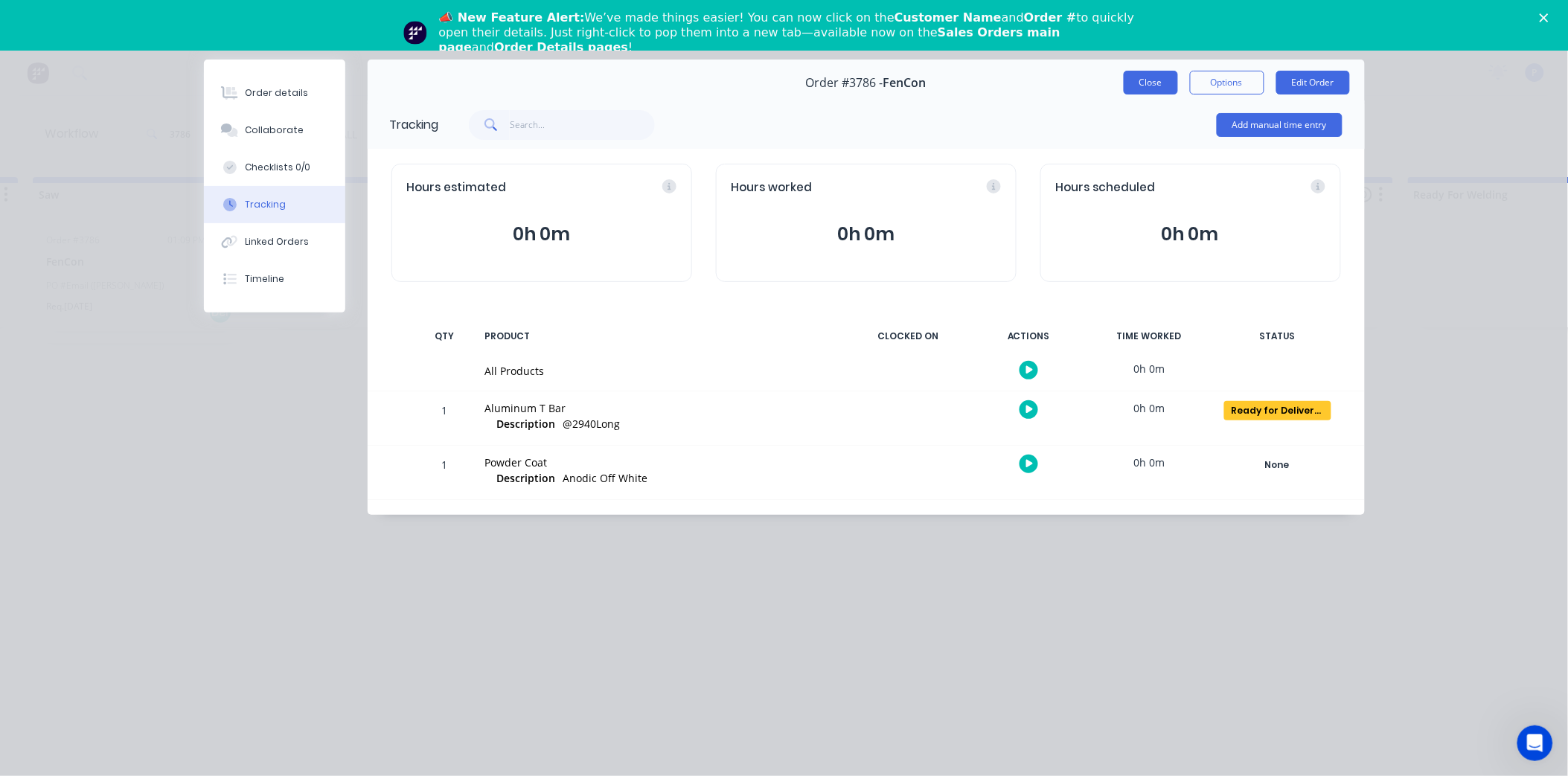
click at [1143, 85] on button "Close" at bounding box center [1151, 82] width 55 height 24
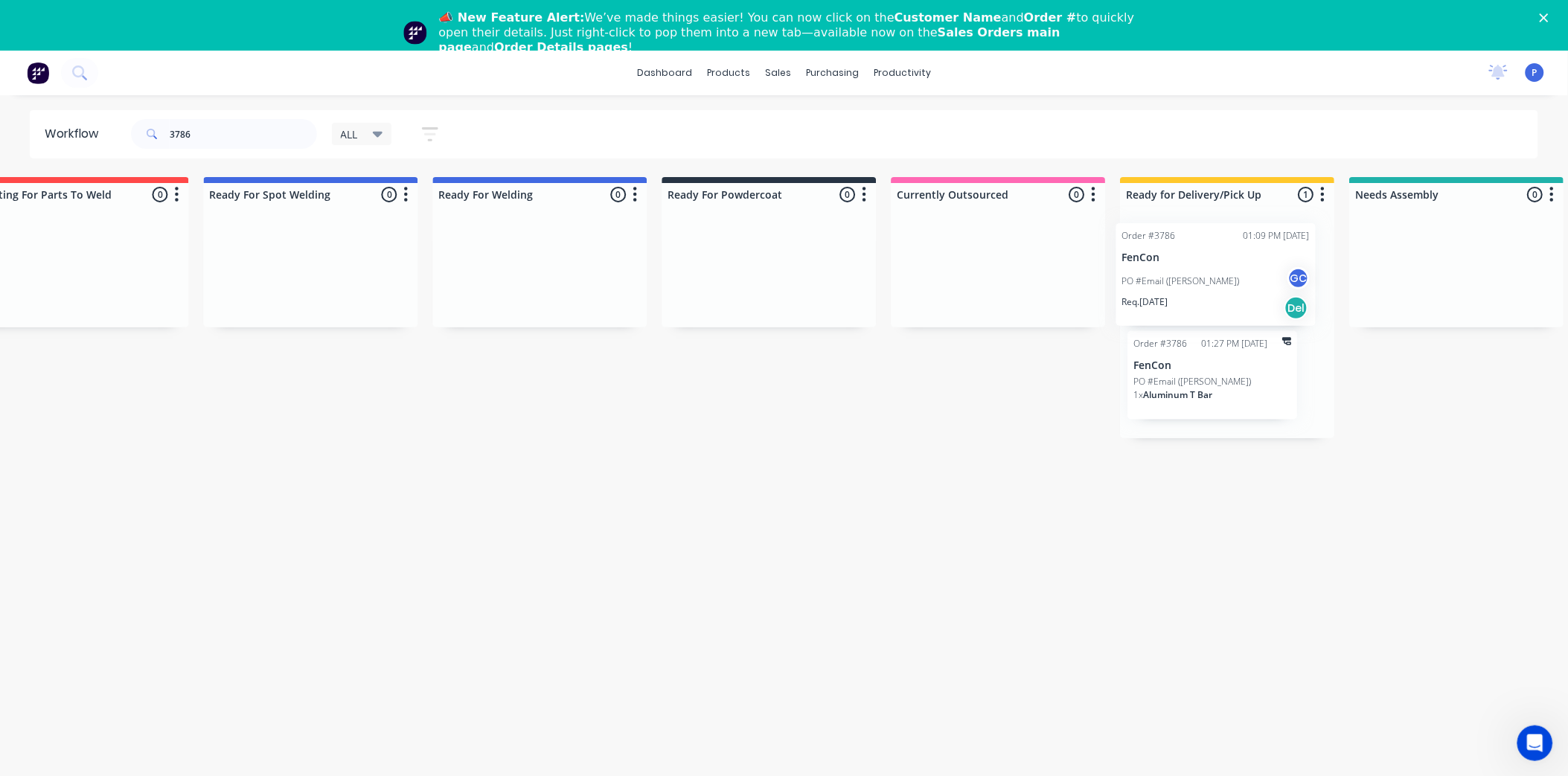
drag, startPoint x: 159, startPoint y: 280, endPoint x: 1244, endPoint y: 276, distance: 1085.0
click at [240, 129] on input "3786" at bounding box center [243, 134] width 147 height 30
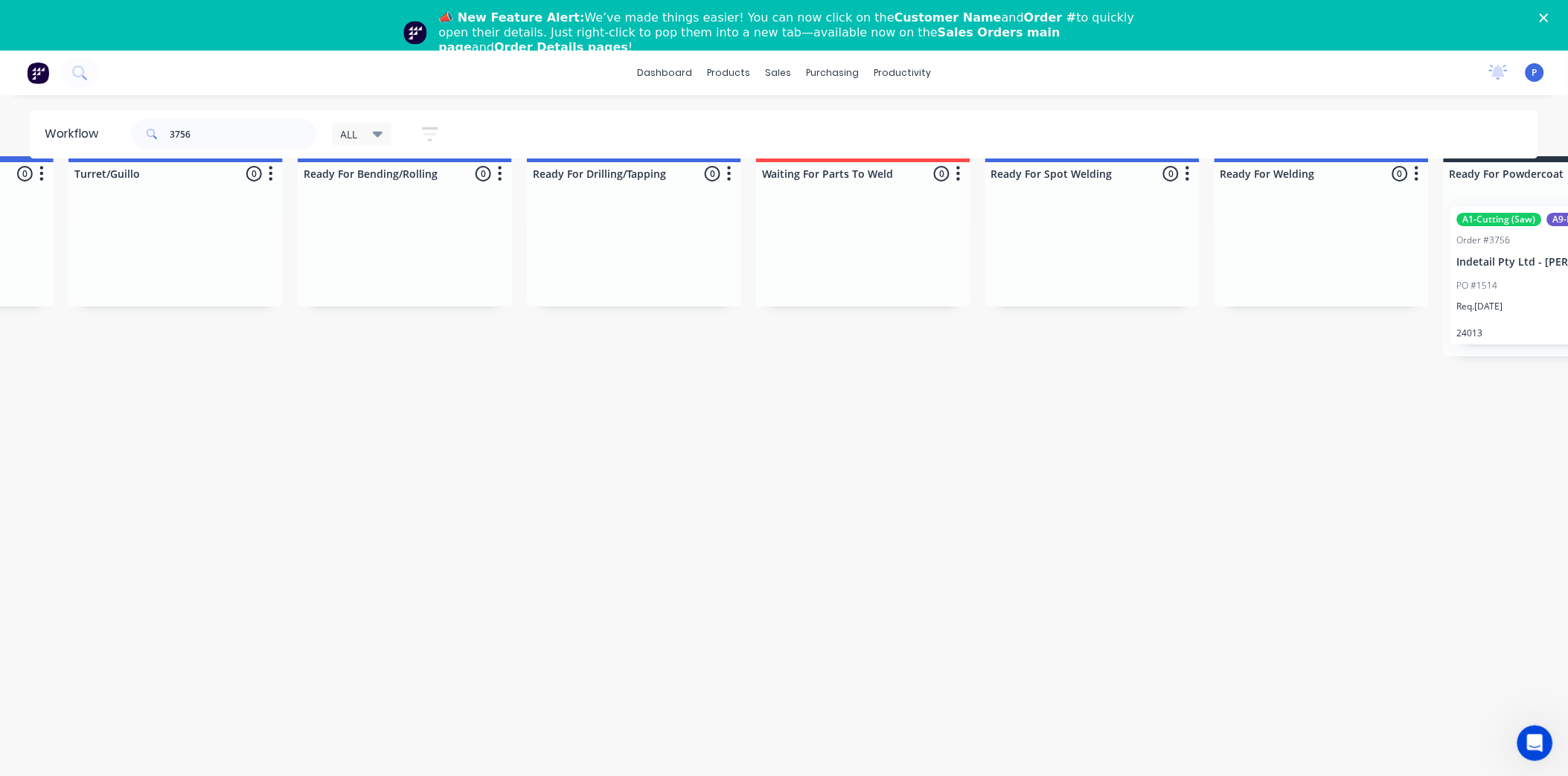
scroll to position [25, 2571]
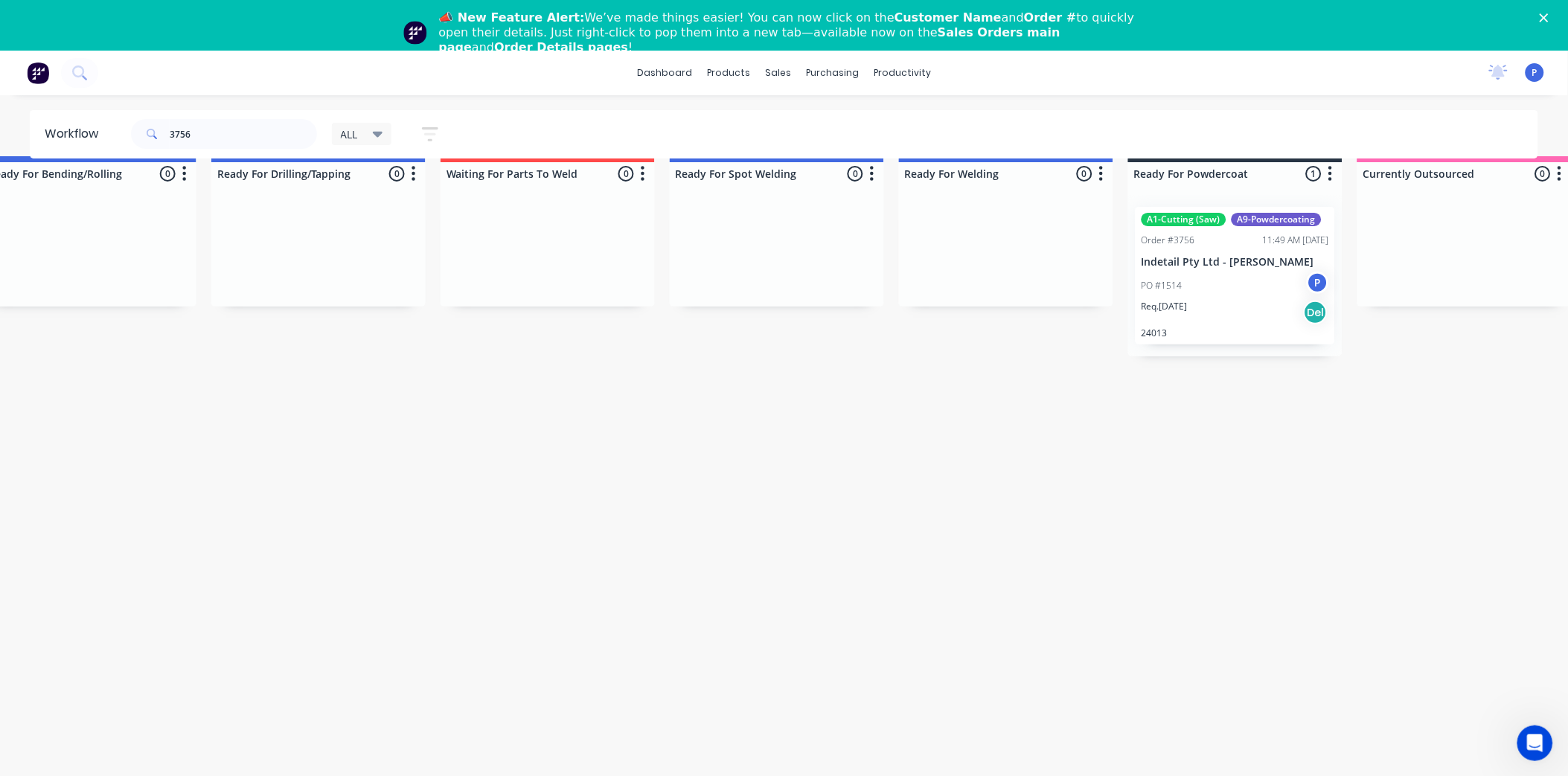
drag, startPoint x: 559, startPoint y: 372, endPoint x: 686, endPoint y: 388, distance: 128.0
click at [1228, 299] on div "Req. [DATE] Del" at bounding box center [1235, 312] width 187 height 25
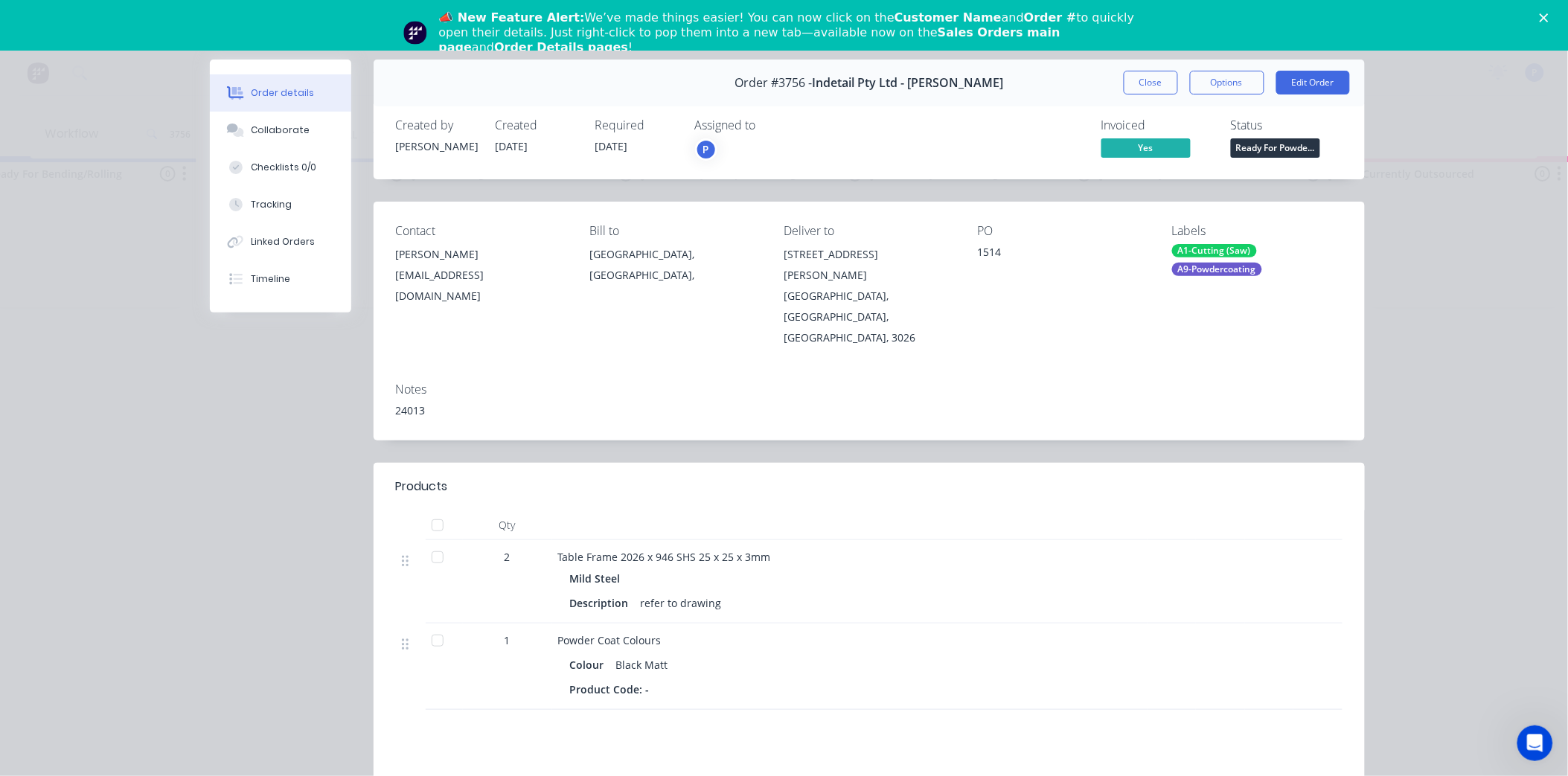
click at [434, 510] on div at bounding box center [437, 525] width 30 height 30
click at [273, 207] on div "Tracking" at bounding box center [271, 204] width 41 height 13
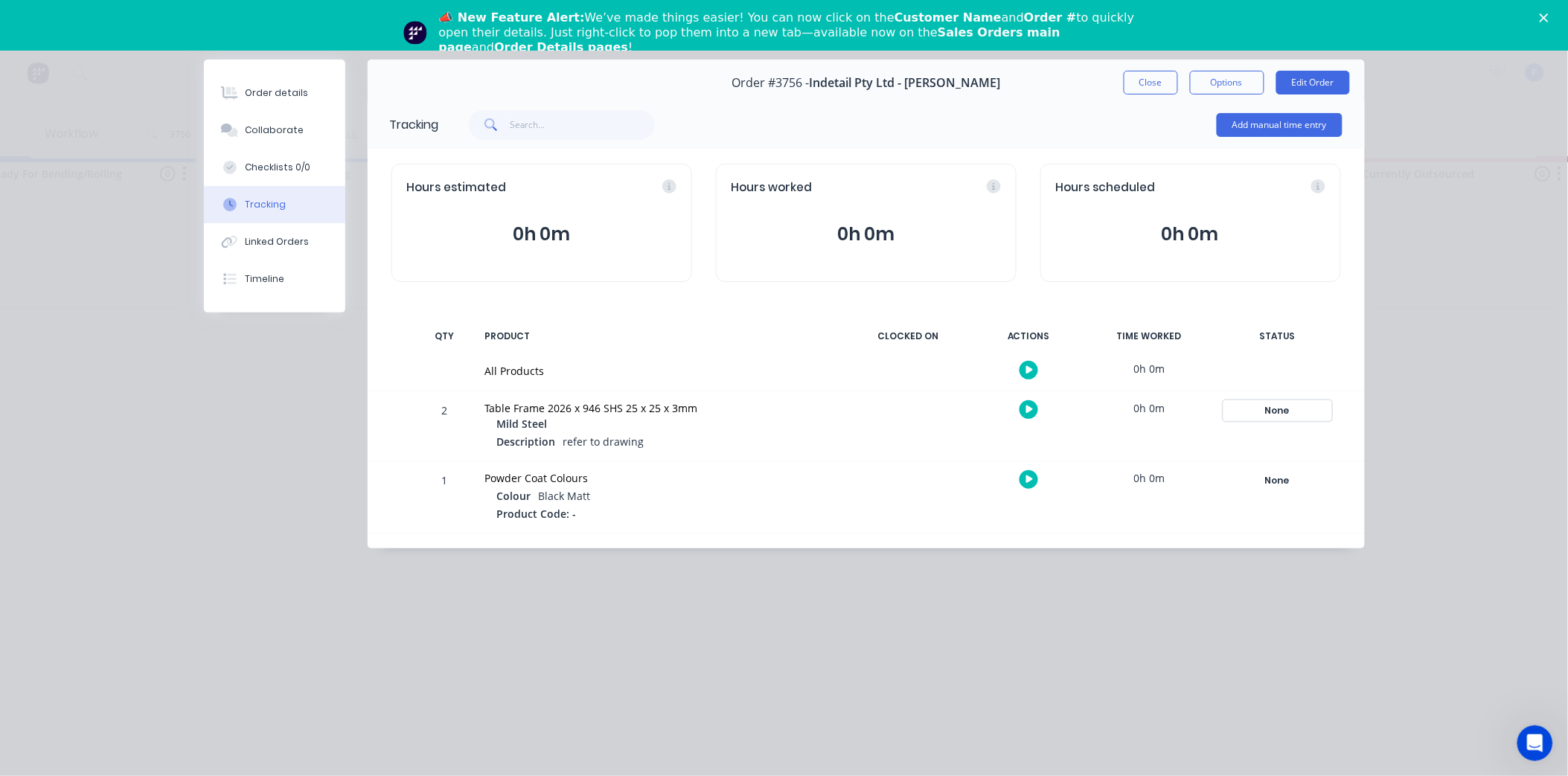
click at [1292, 407] on div "None" at bounding box center [1277, 410] width 107 height 19
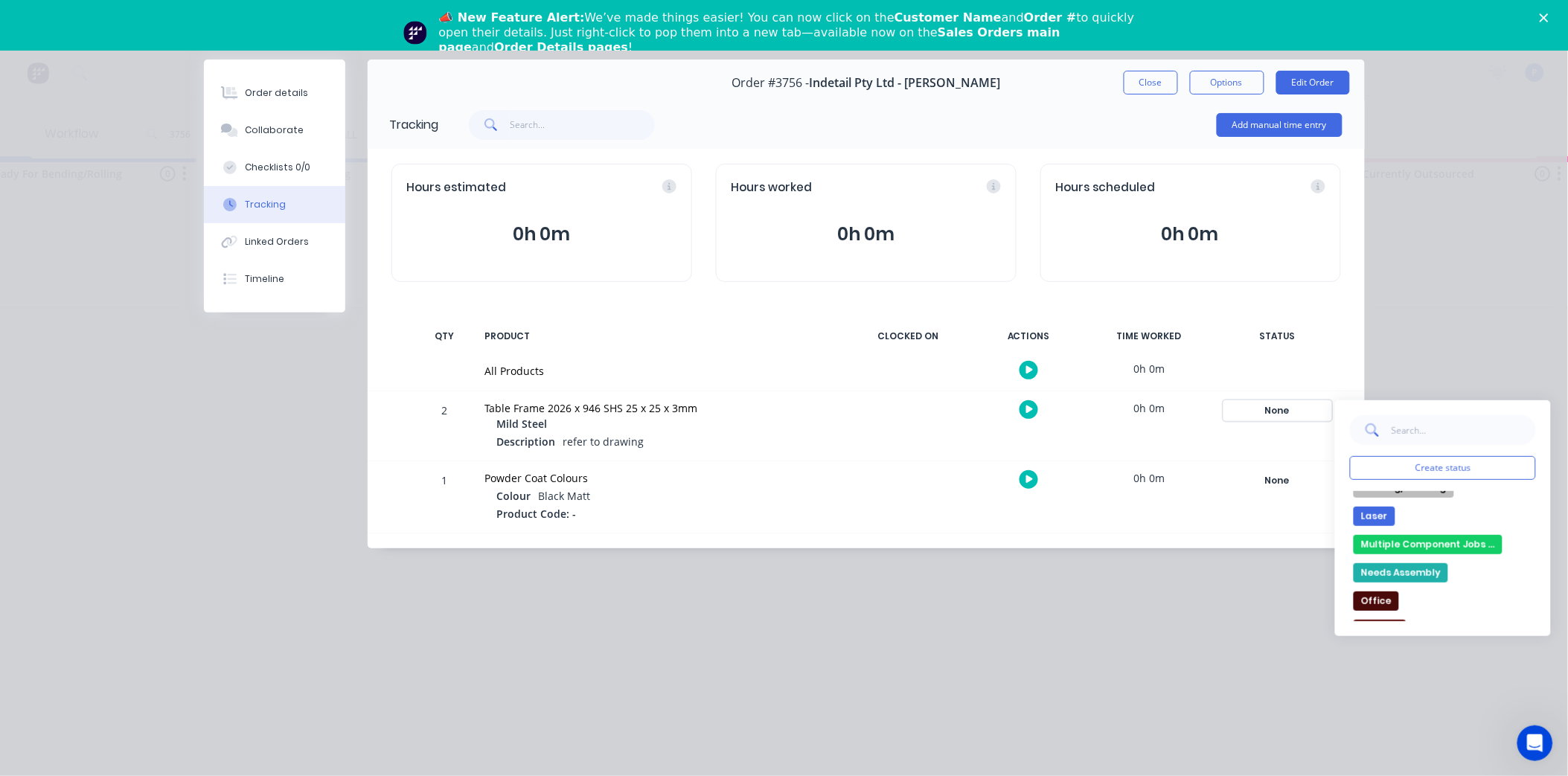
scroll to position [165, 0]
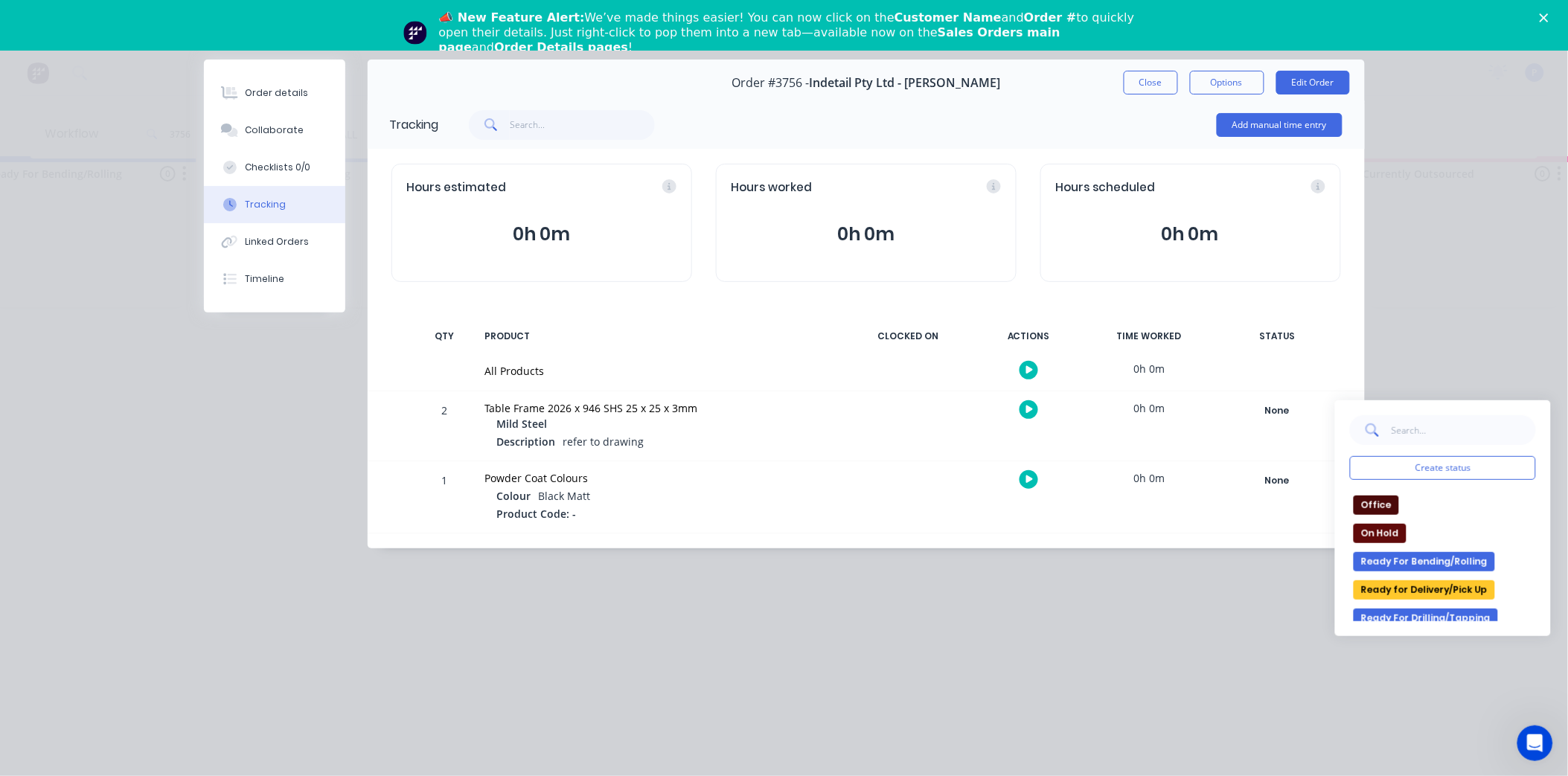
click at [1446, 590] on button "Ready for Delivery/Pick Up" at bounding box center [1424, 590] width 142 height 19
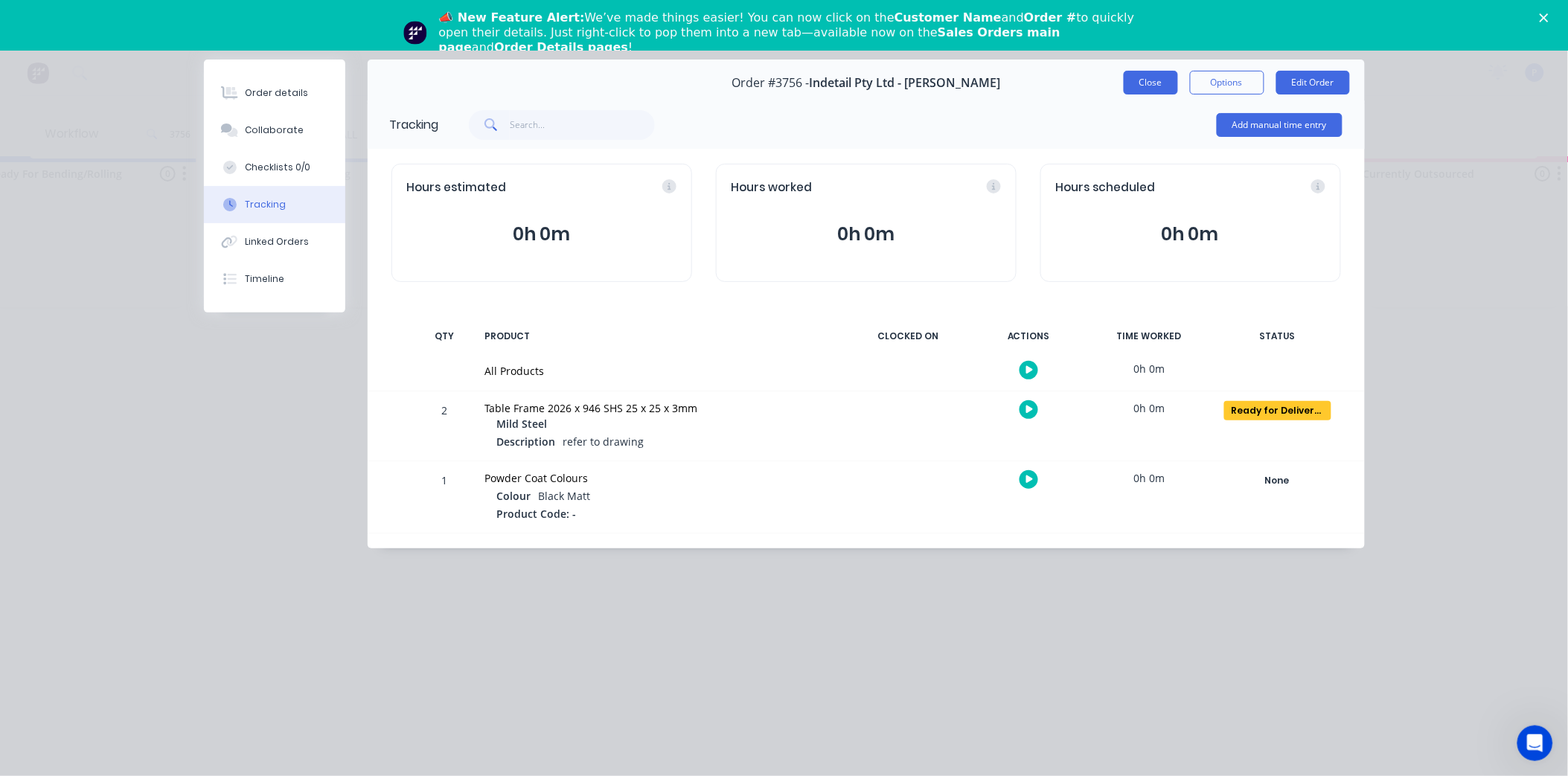
click at [1134, 79] on button "Close" at bounding box center [1151, 82] width 55 height 24
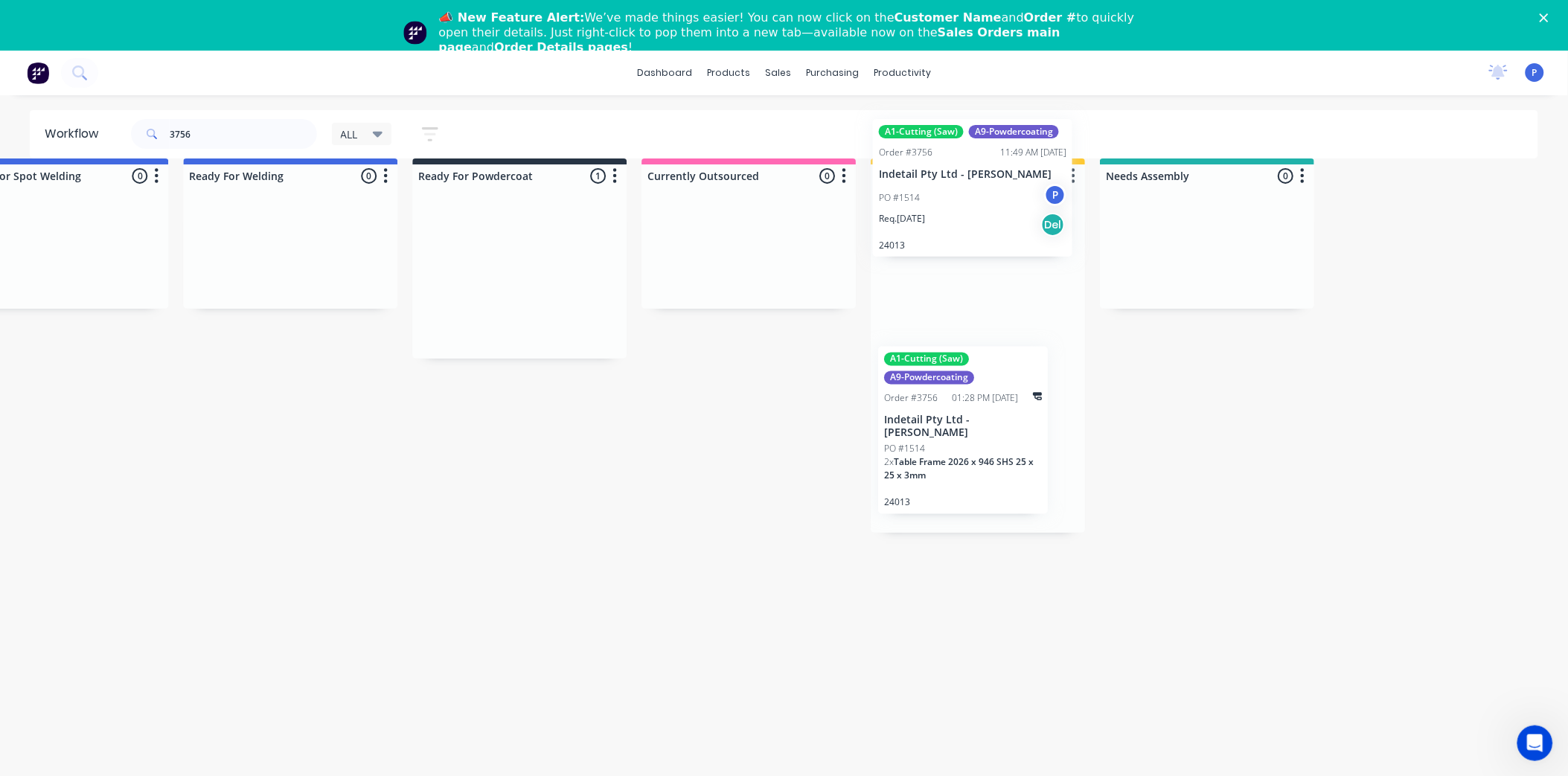
scroll to position [13, 3287]
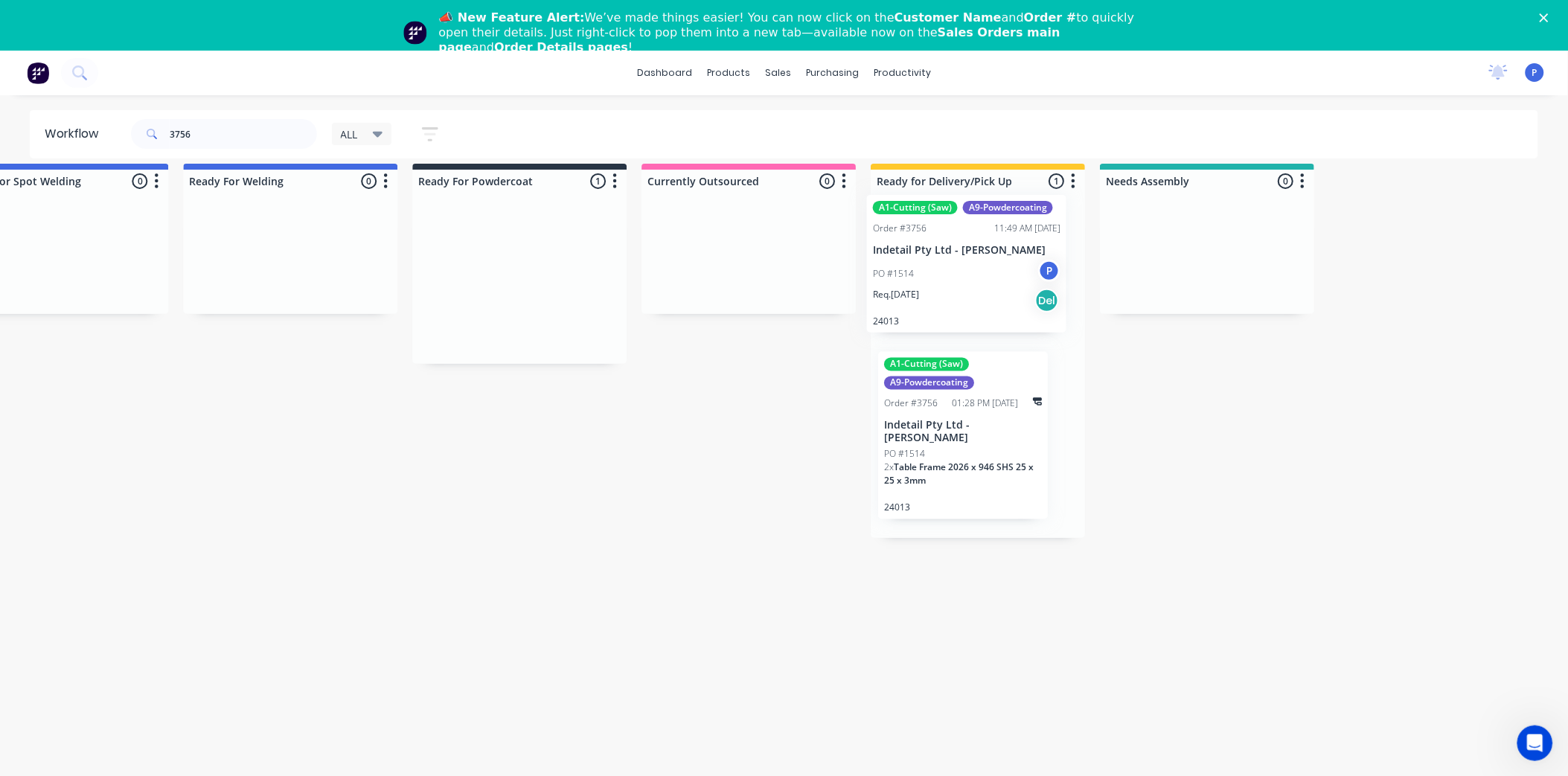
drag, startPoint x: 1206, startPoint y: 302, endPoint x: 942, endPoint y: 295, distance: 264.1
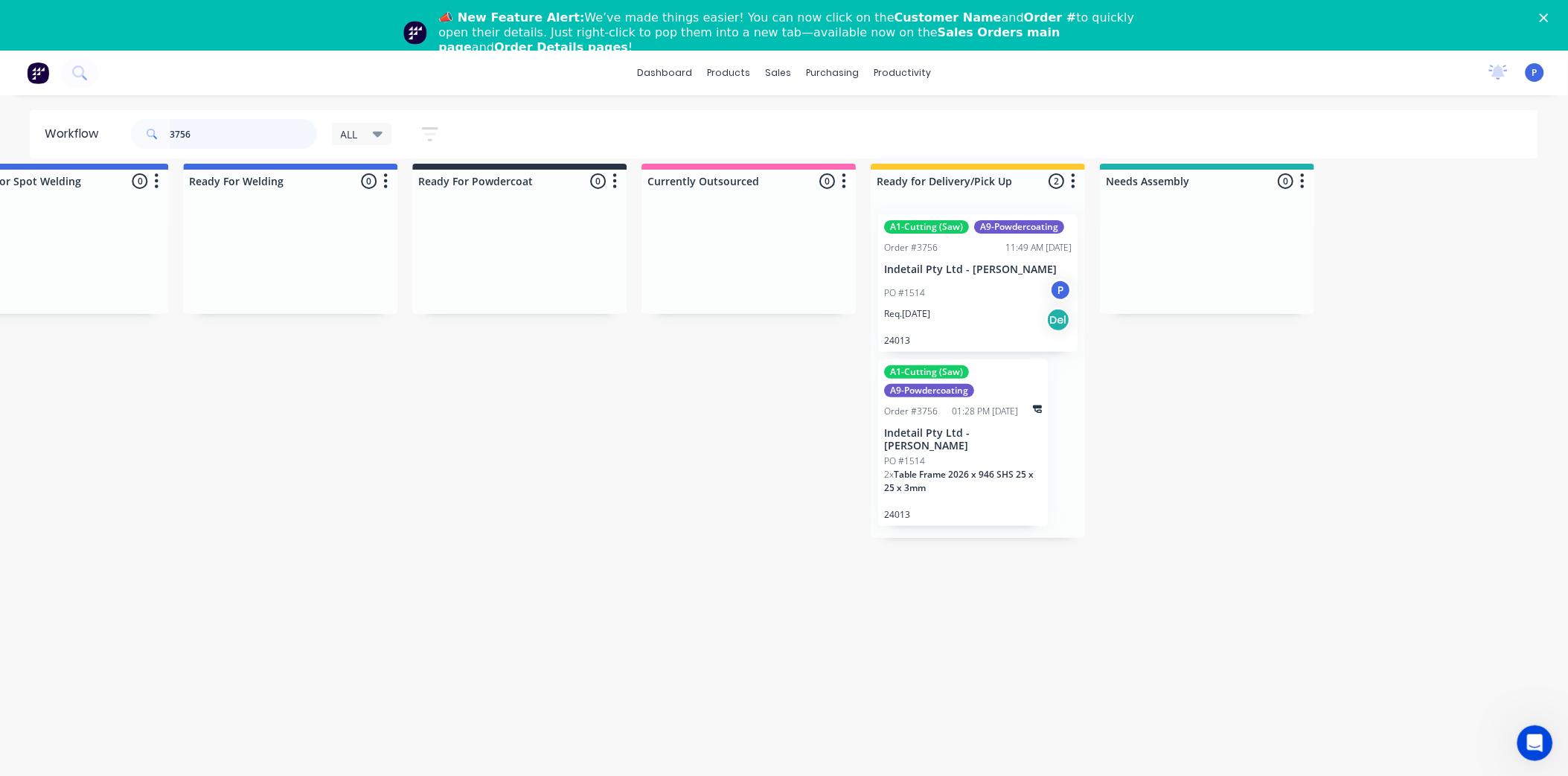
click at [263, 132] on input "3756" at bounding box center [243, 134] width 147 height 30
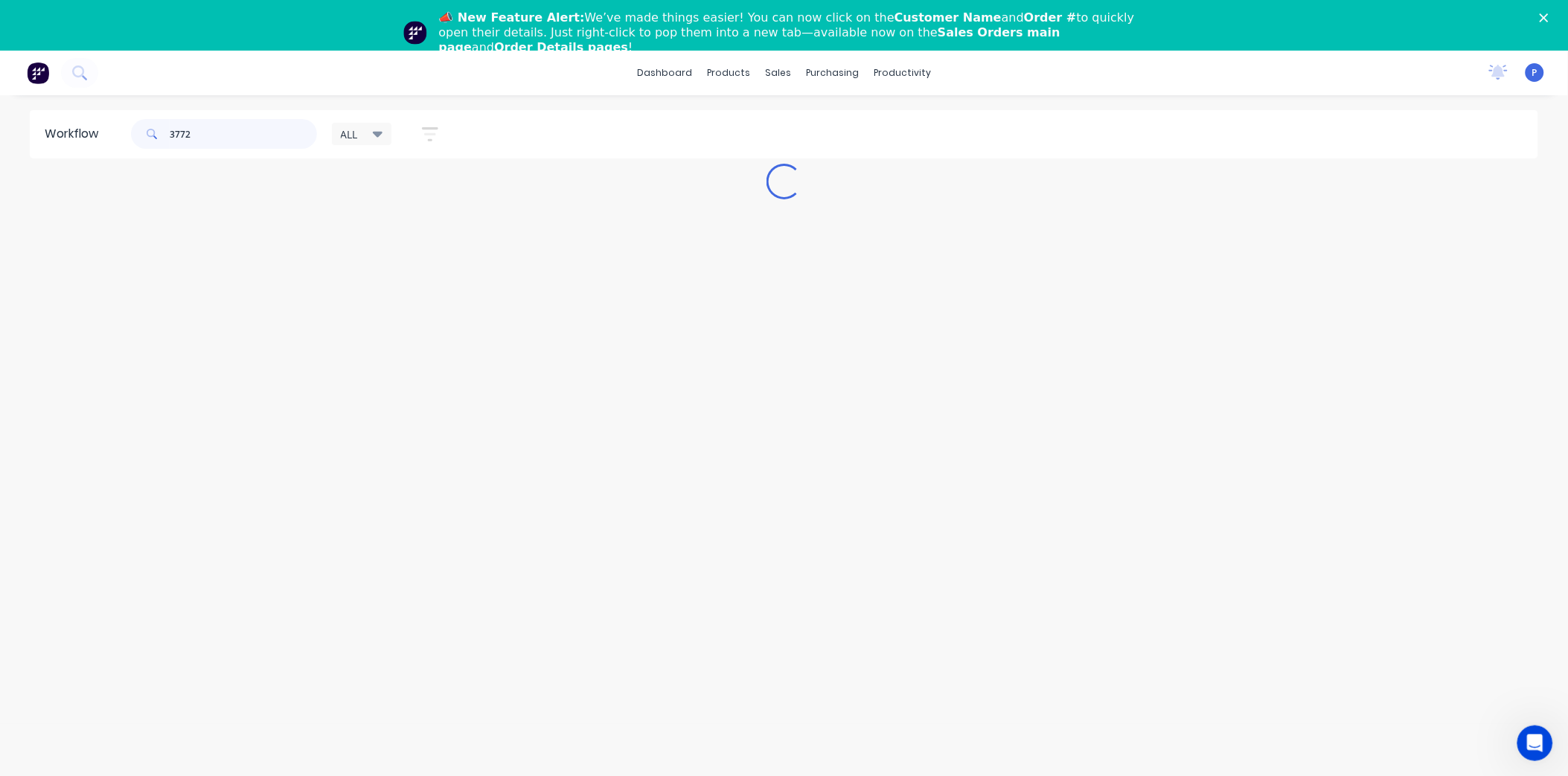
scroll to position [13, 0]
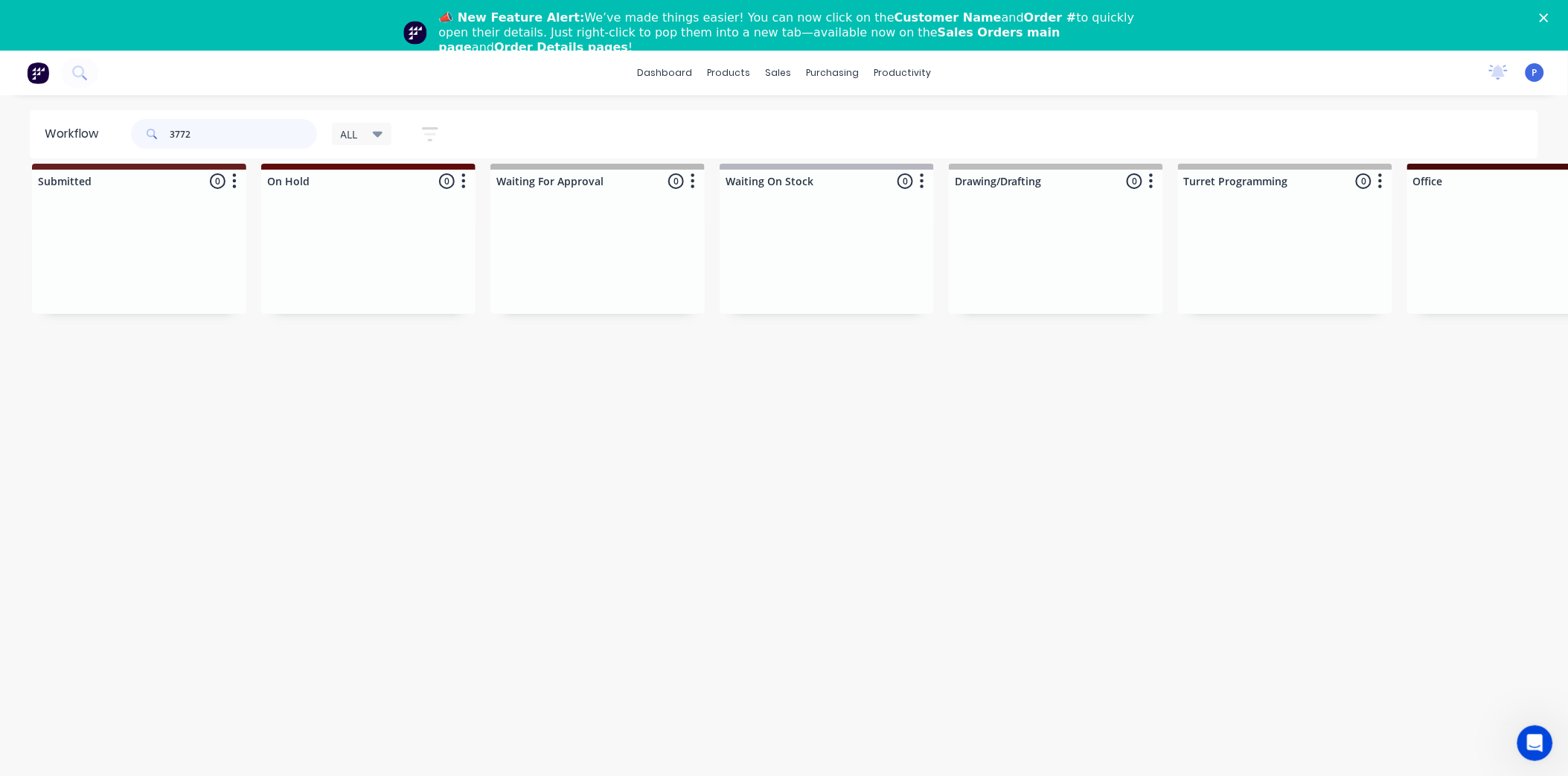
type input "3772"
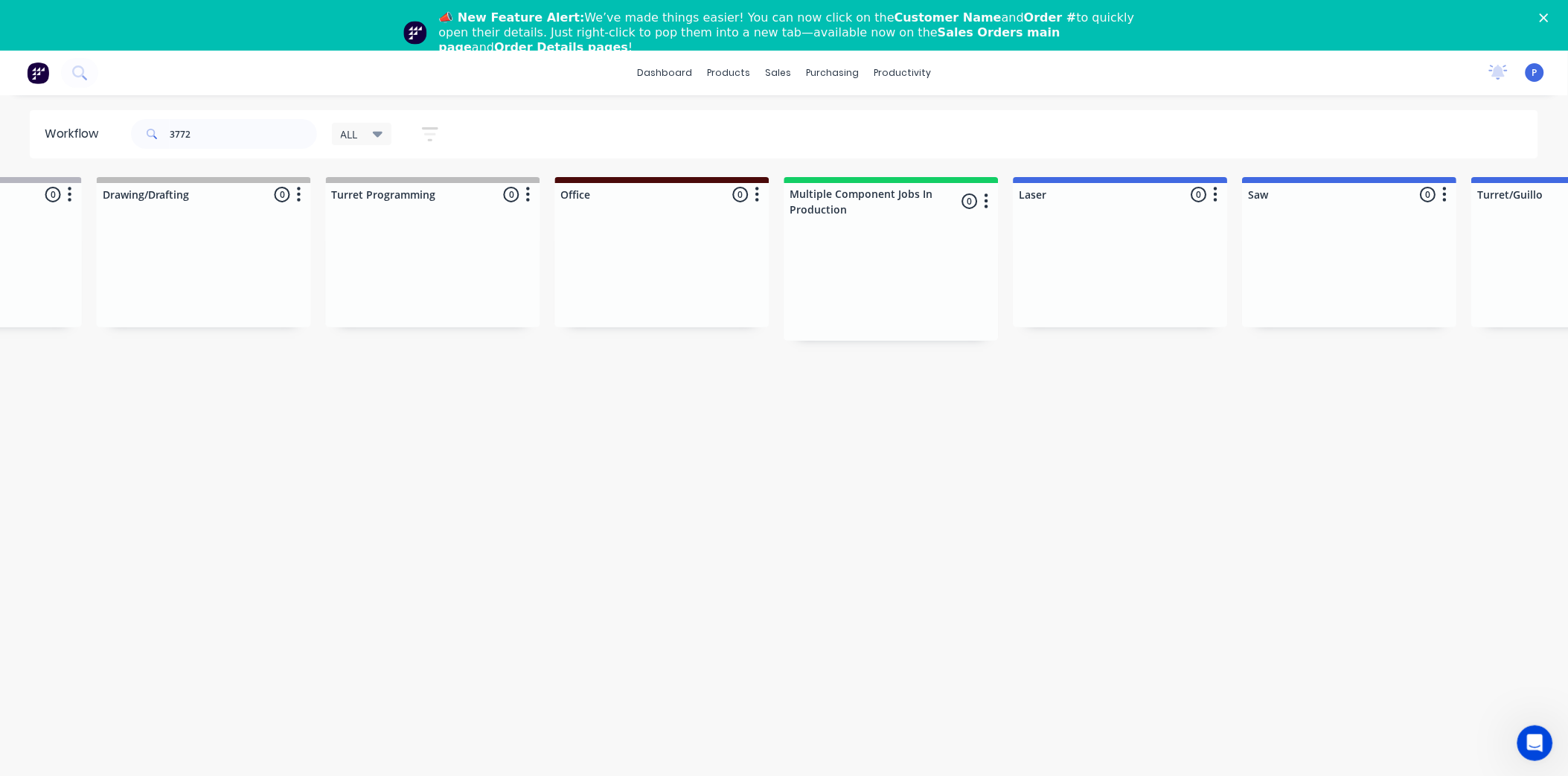
scroll to position [0, 0]
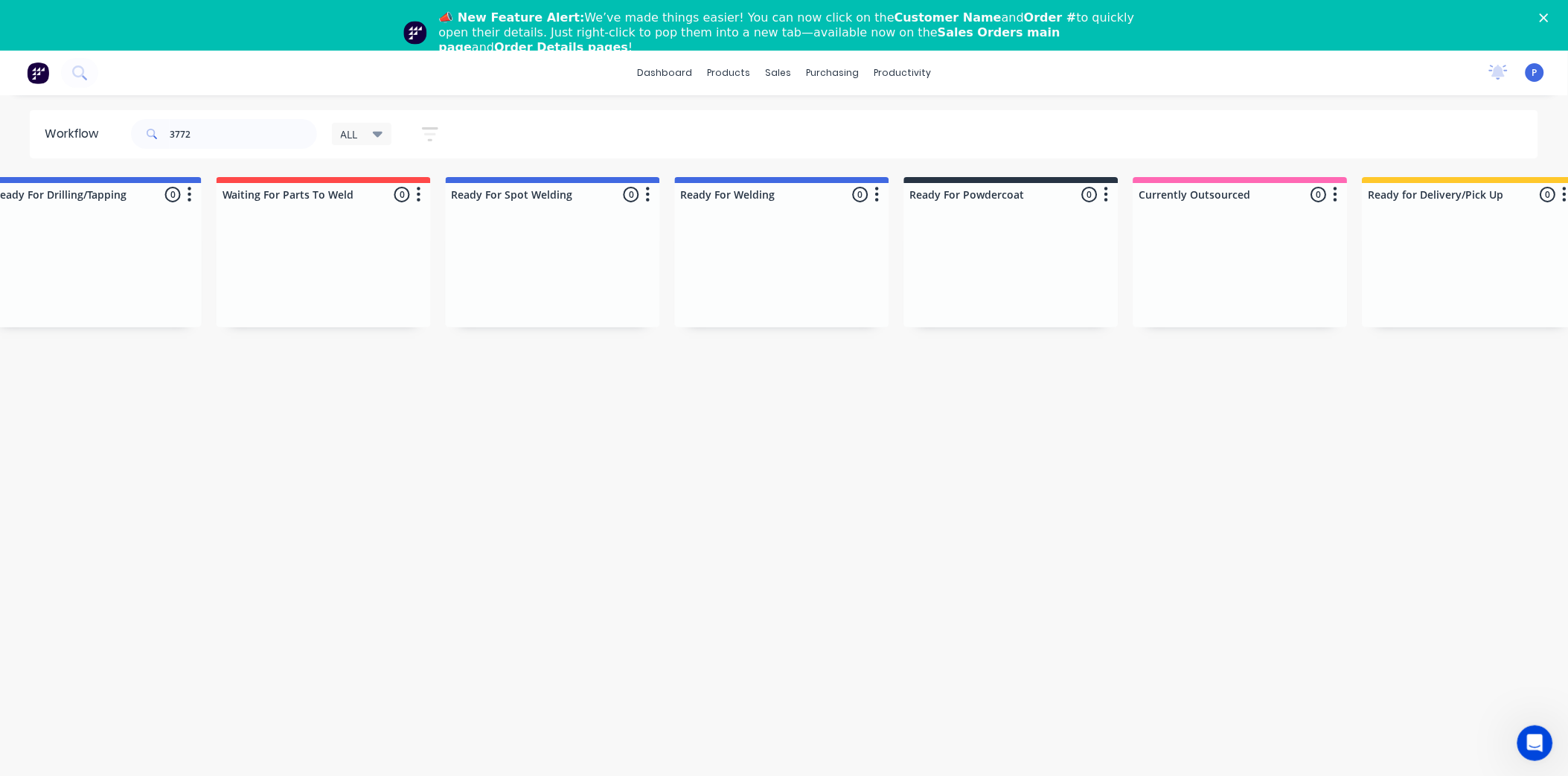
drag, startPoint x: 582, startPoint y: 467, endPoint x: 680, endPoint y: 470, distance: 98.0
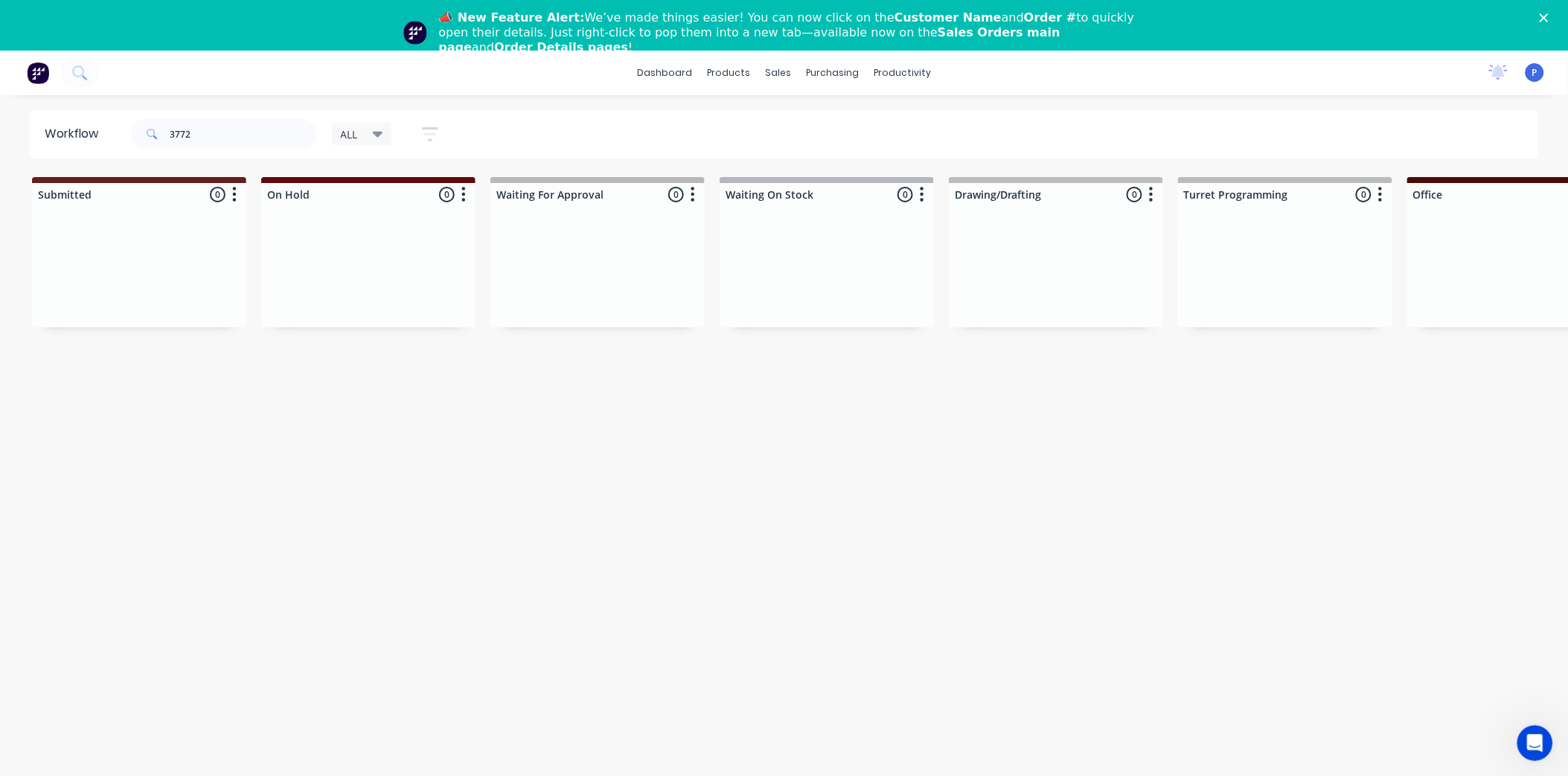
drag, startPoint x: 680, startPoint y: 470, endPoint x: -4, endPoint y: 454, distance: 684.2
click at [780, 76] on div "sales" at bounding box center [778, 72] width 41 height 22
click at [790, 78] on div "sales" at bounding box center [778, 72] width 41 height 22
click at [801, 115] on link "Sales Orders" at bounding box center [857, 121] width 197 height 30
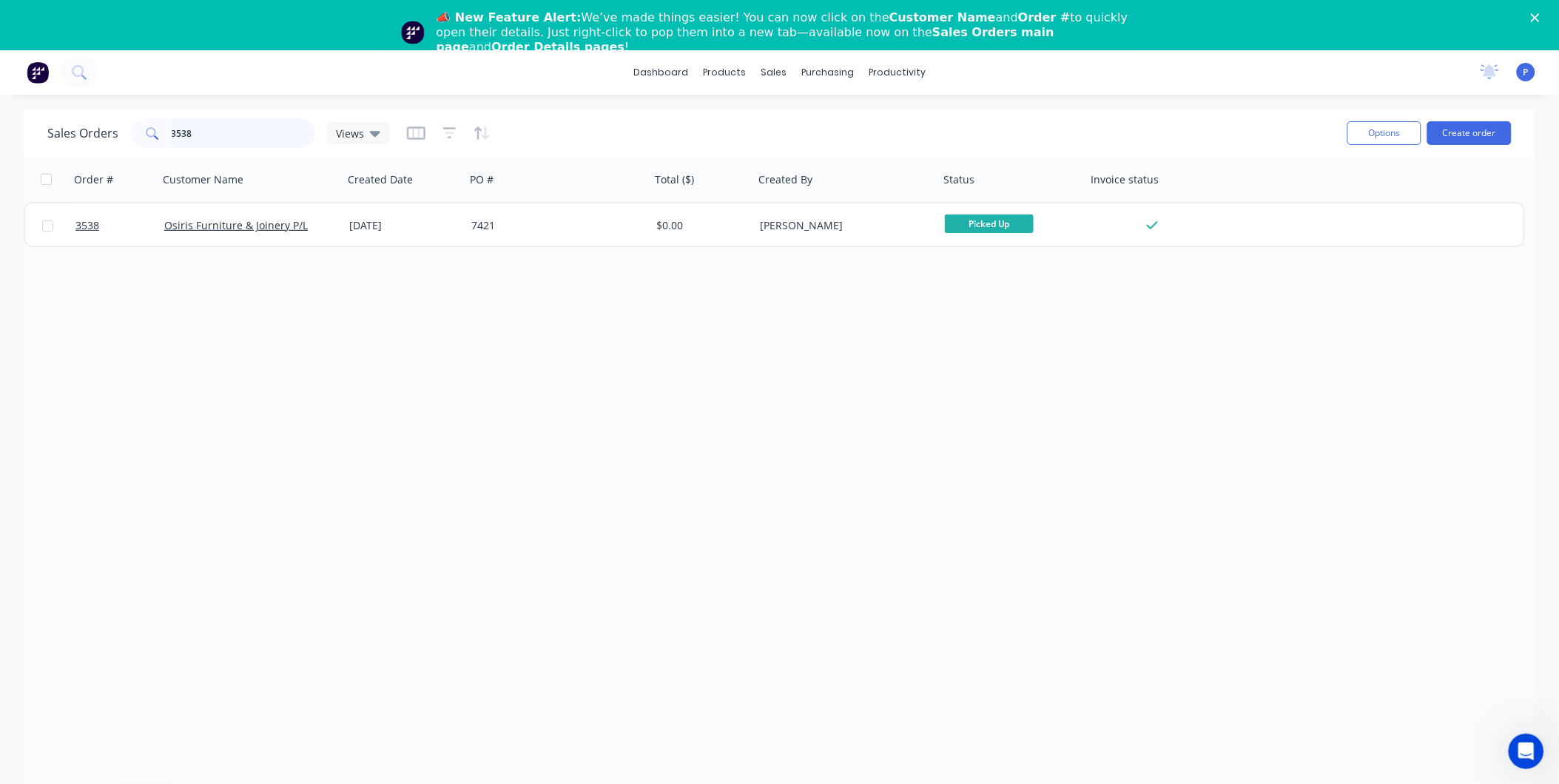
click at [240, 132] on input "3538" at bounding box center [243, 133] width 144 height 30
type input "3772"
click at [914, 119] on div "Workflow" at bounding box center [923, 121] width 44 height 13
